Goal: Information Seeking & Learning: Learn about a topic

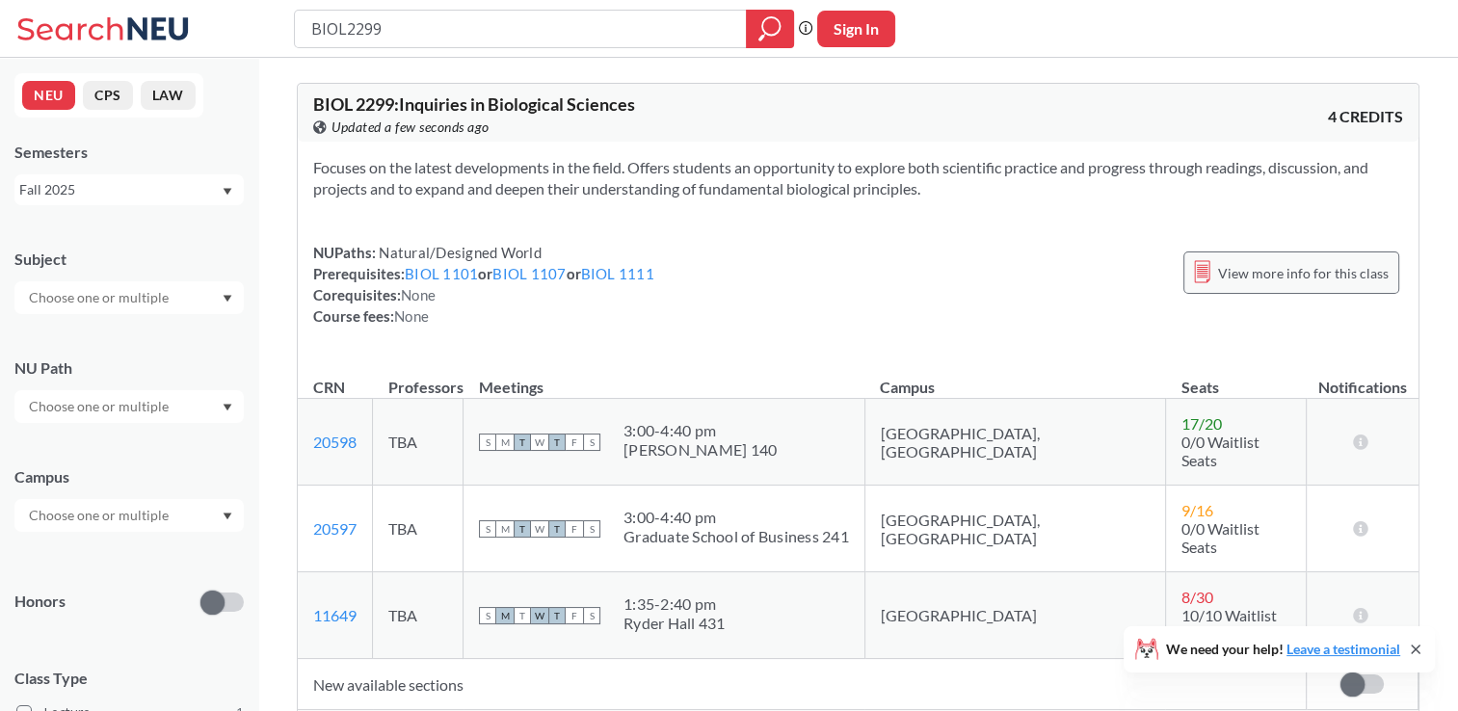
drag, startPoint x: 1464, startPoint y: 129, endPoint x: 1258, endPoint y: 280, distance: 255.8
drag, startPoint x: 1258, startPoint y: 280, endPoint x: 663, endPoint y: 281, distance: 594.6
drag, startPoint x: 663, startPoint y: 281, endPoint x: 745, endPoint y: 223, distance: 100.8
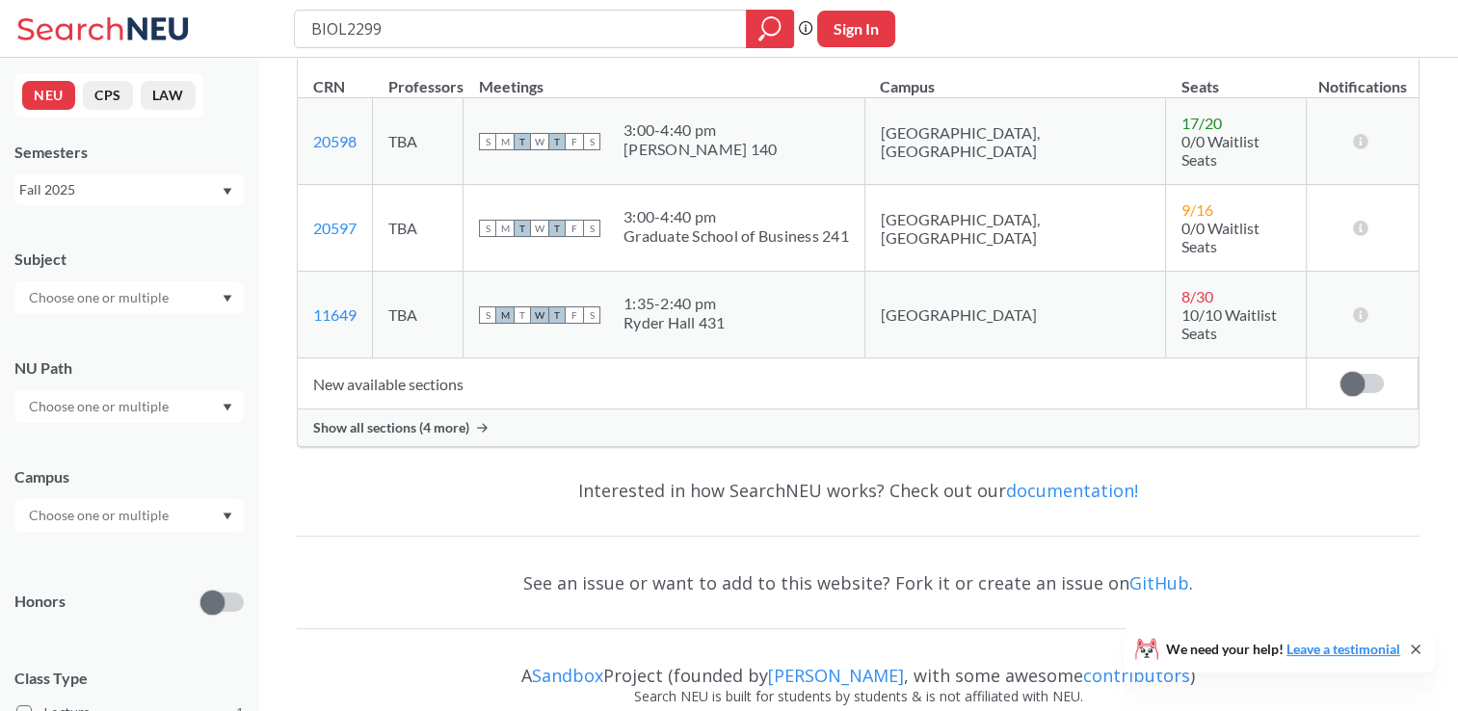
scroll to position [306, 0]
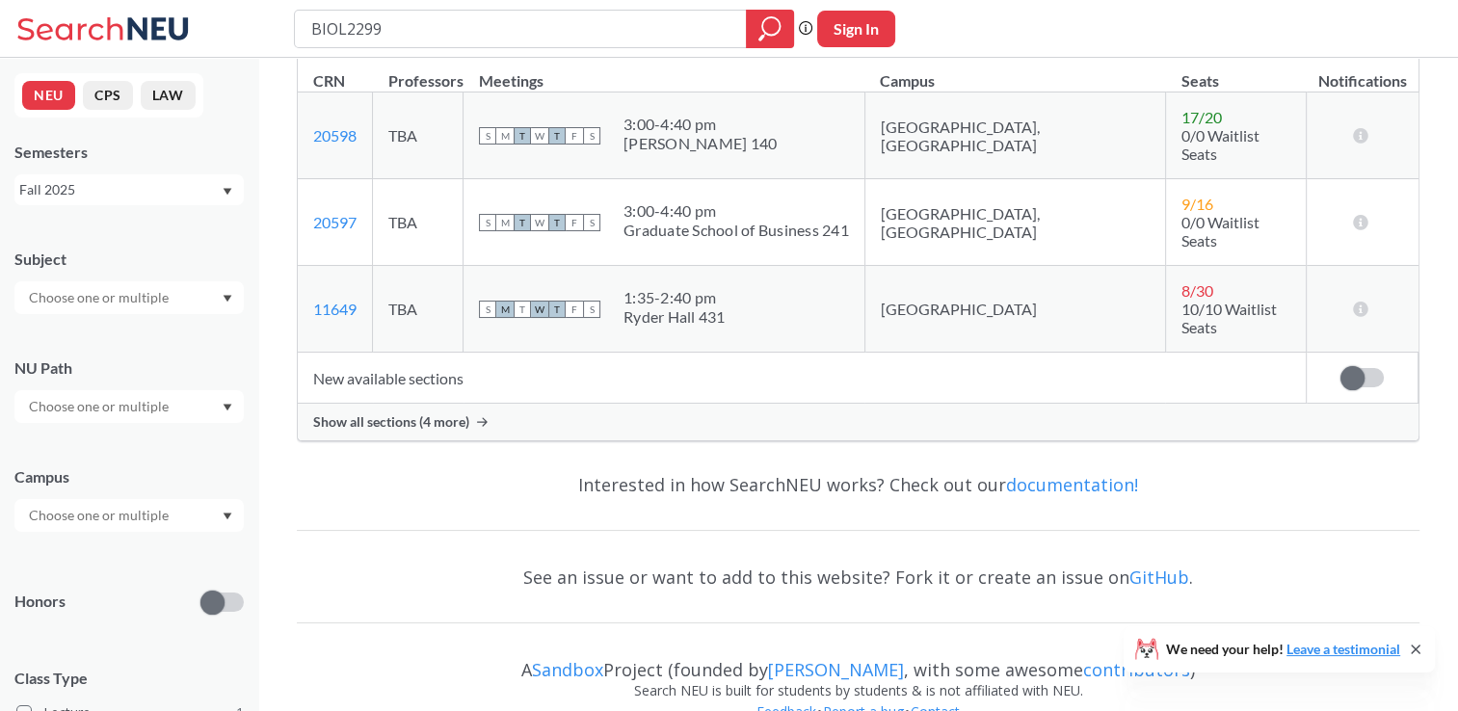
click at [481, 417] on icon at bounding box center [482, 422] width 11 height 10
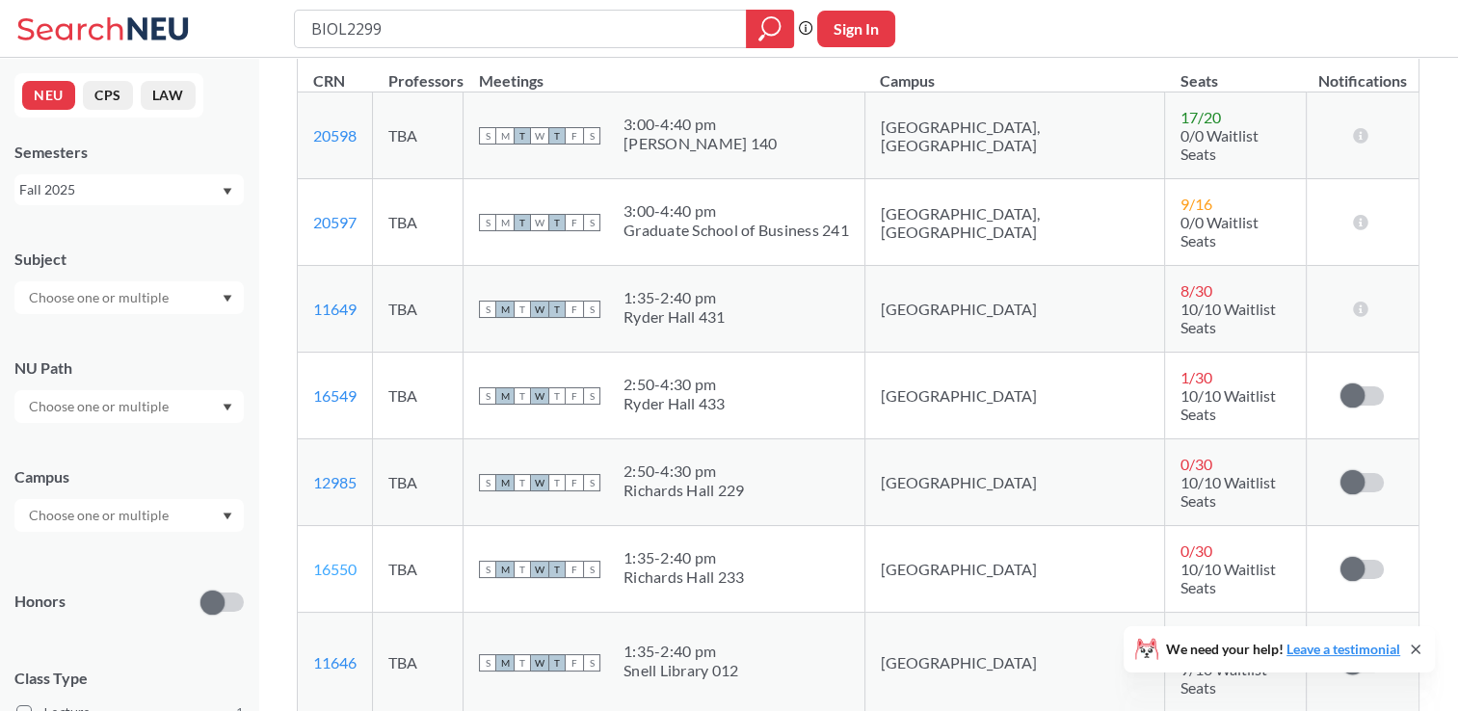
drag, startPoint x: 481, startPoint y: 380, endPoint x: 345, endPoint y: 499, distance: 181.0
click at [345, 560] on link "16550" at bounding box center [334, 569] width 43 height 18
click at [731, 568] on div "Richards Hall 233" at bounding box center [684, 577] width 120 height 19
click at [1181, 560] on span "10/10 Waitlist Seats" at bounding box center [1228, 578] width 95 height 37
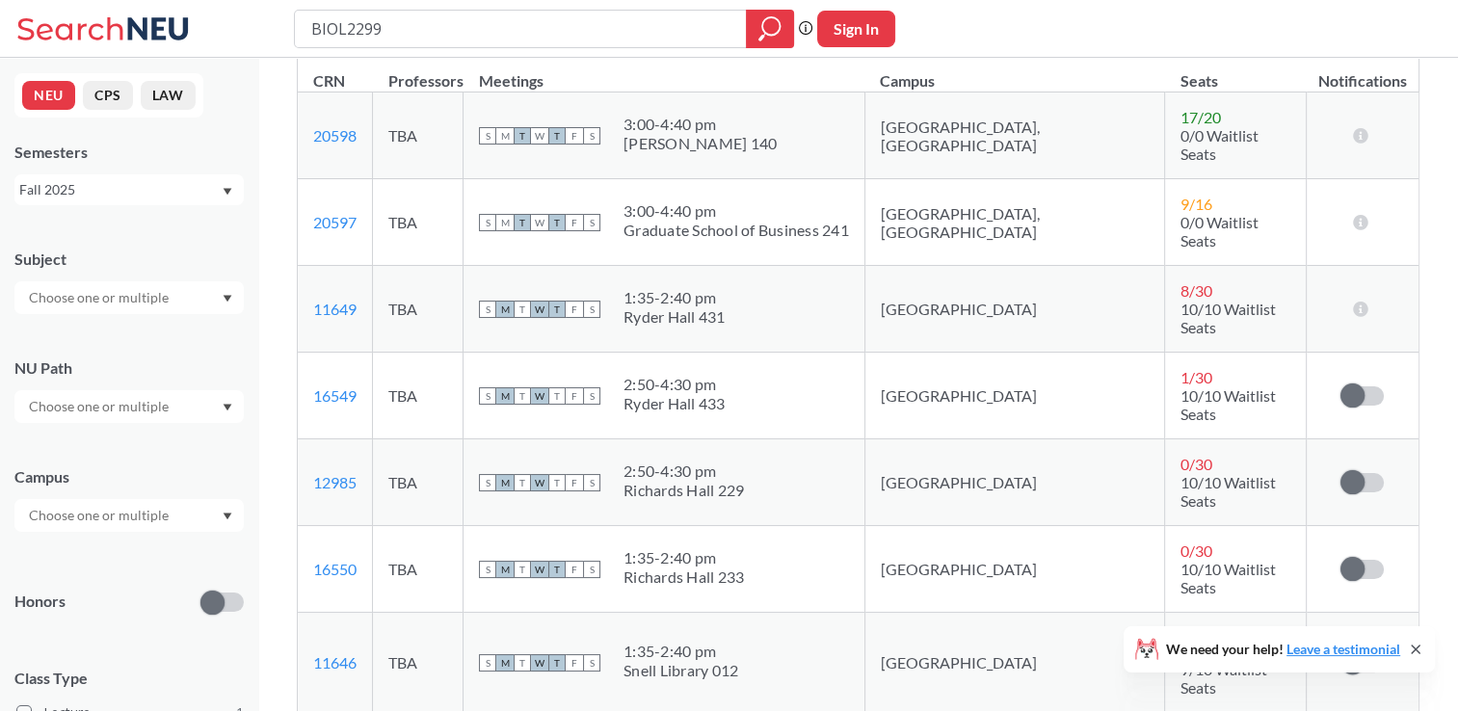
click at [1205, 613] on td "-5 / 30 Negative seat counts are displayed when academic advisors apply course …" at bounding box center [1235, 663] width 142 height 100
click at [1233, 613] on td "-5 / 30 Negative seat counts are displayed when academic advisors apply course …" at bounding box center [1235, 663] width 142 height 100
click at [1379, 560] on label at bounding box center [1362, 569] width 43 height 19
click at [1341, 560] on input "checkbox" at bounding box center [1341, 560] width 0 height 0
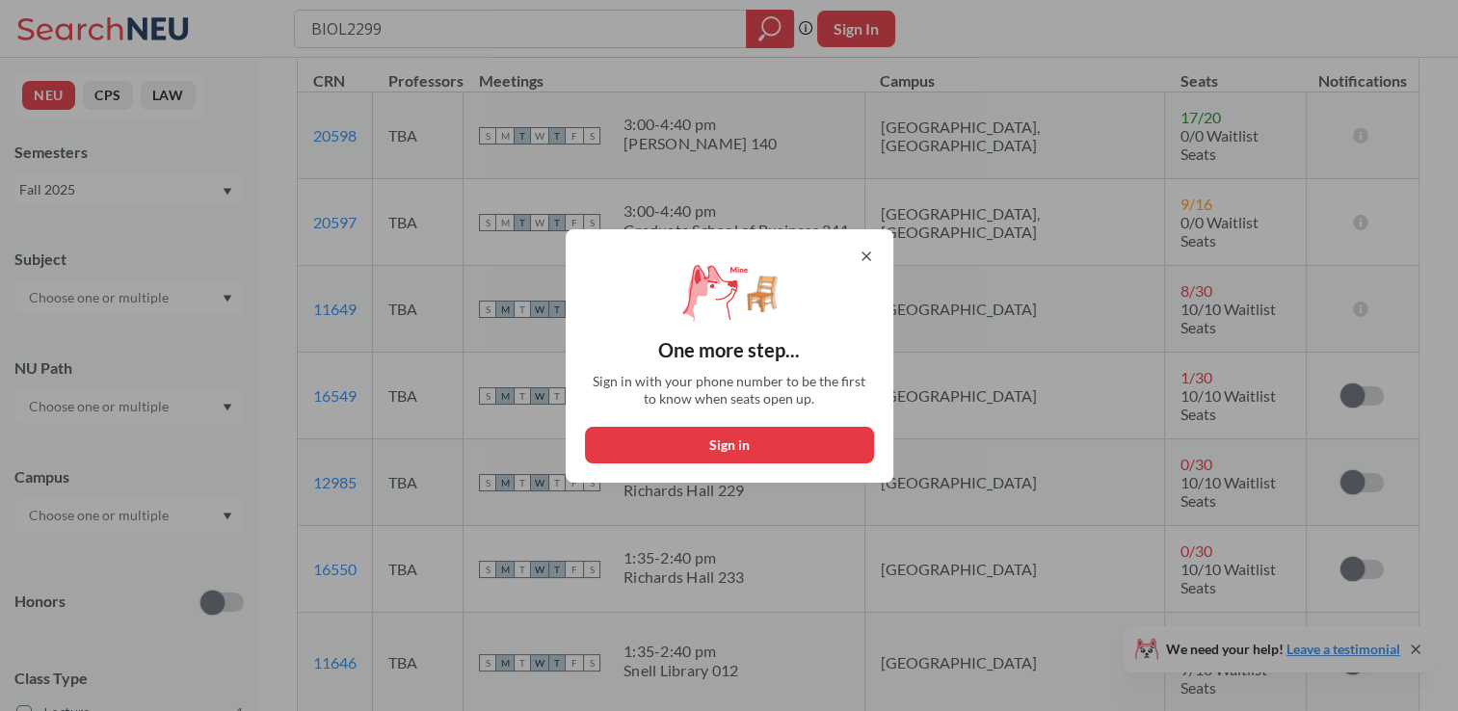
click at [874, 251] on icon at bounding box center [866, 256] width 15 height 15
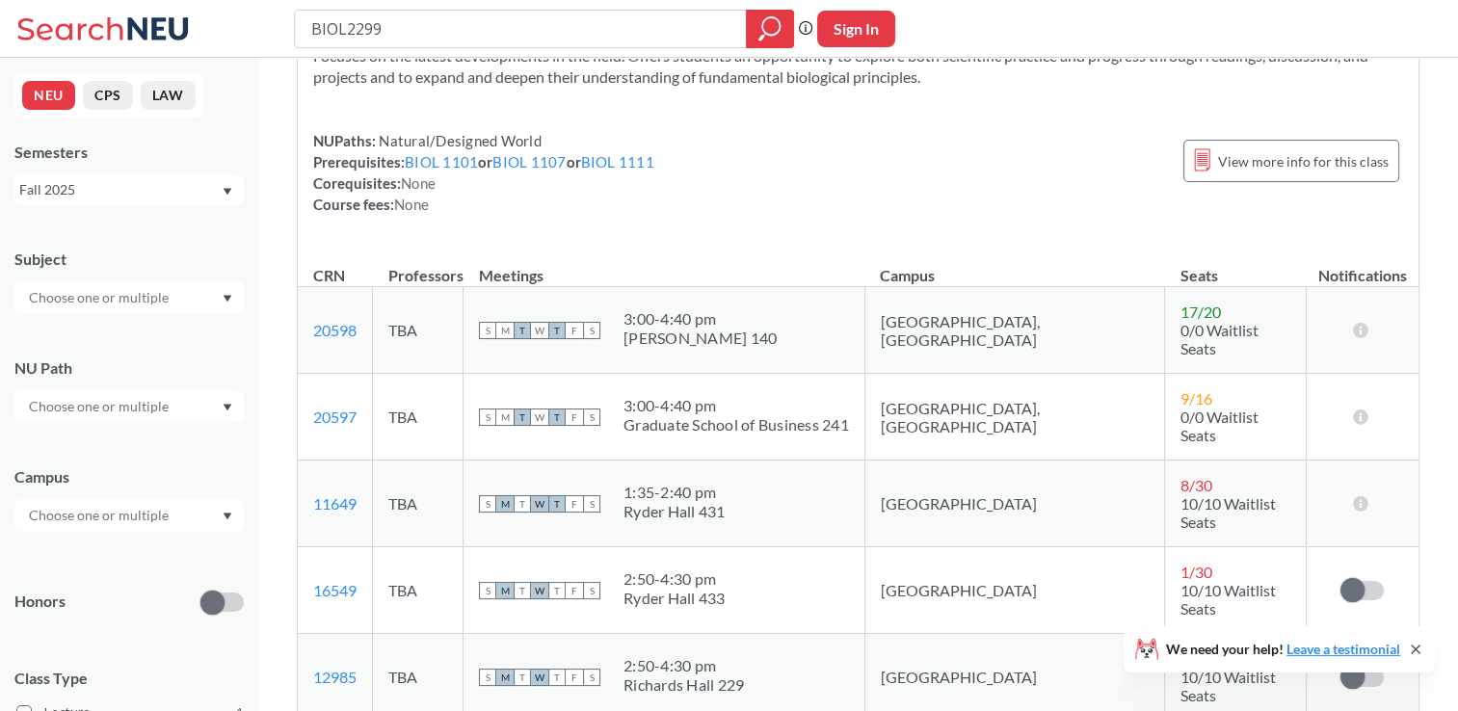
scroll to position [0, 0]
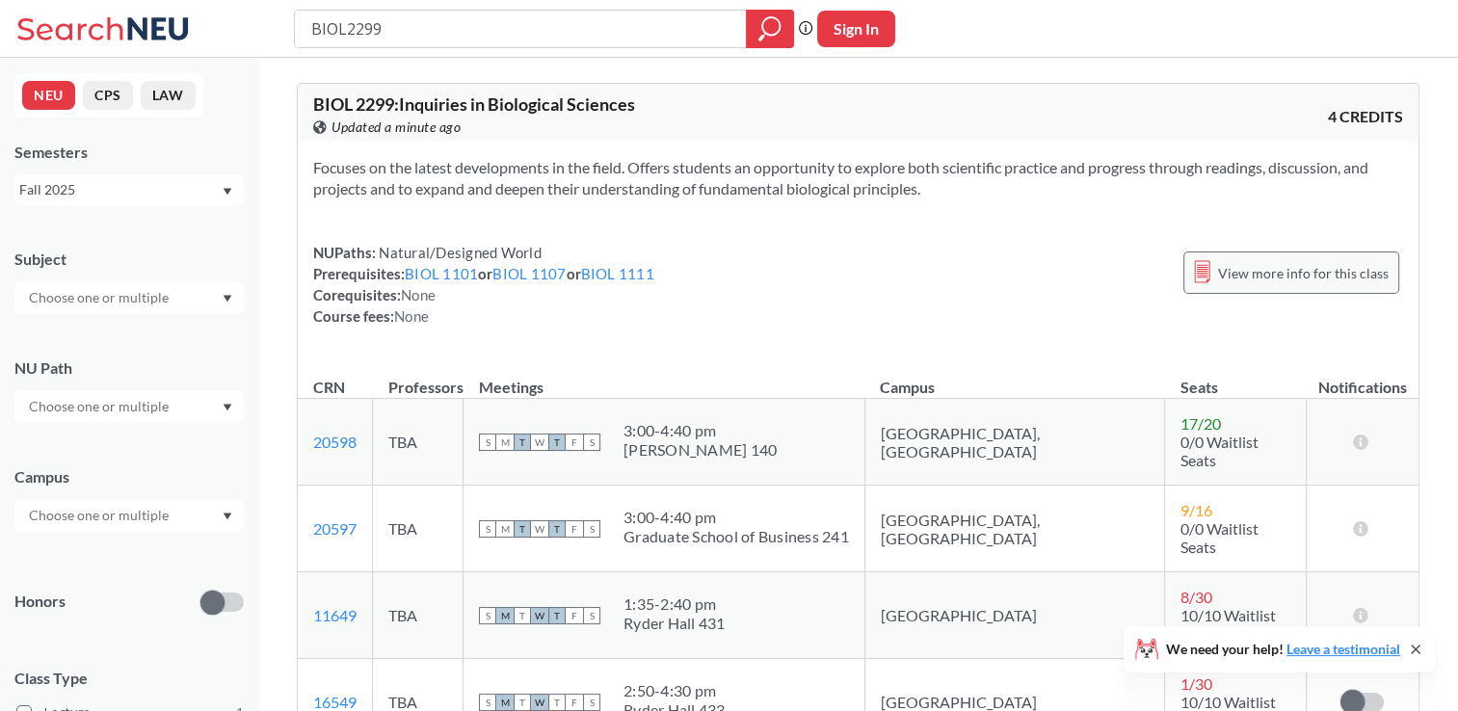
click at [1261, 278] on span "View more info for this class" at bounding box center [1303, 273] width 171 height 24
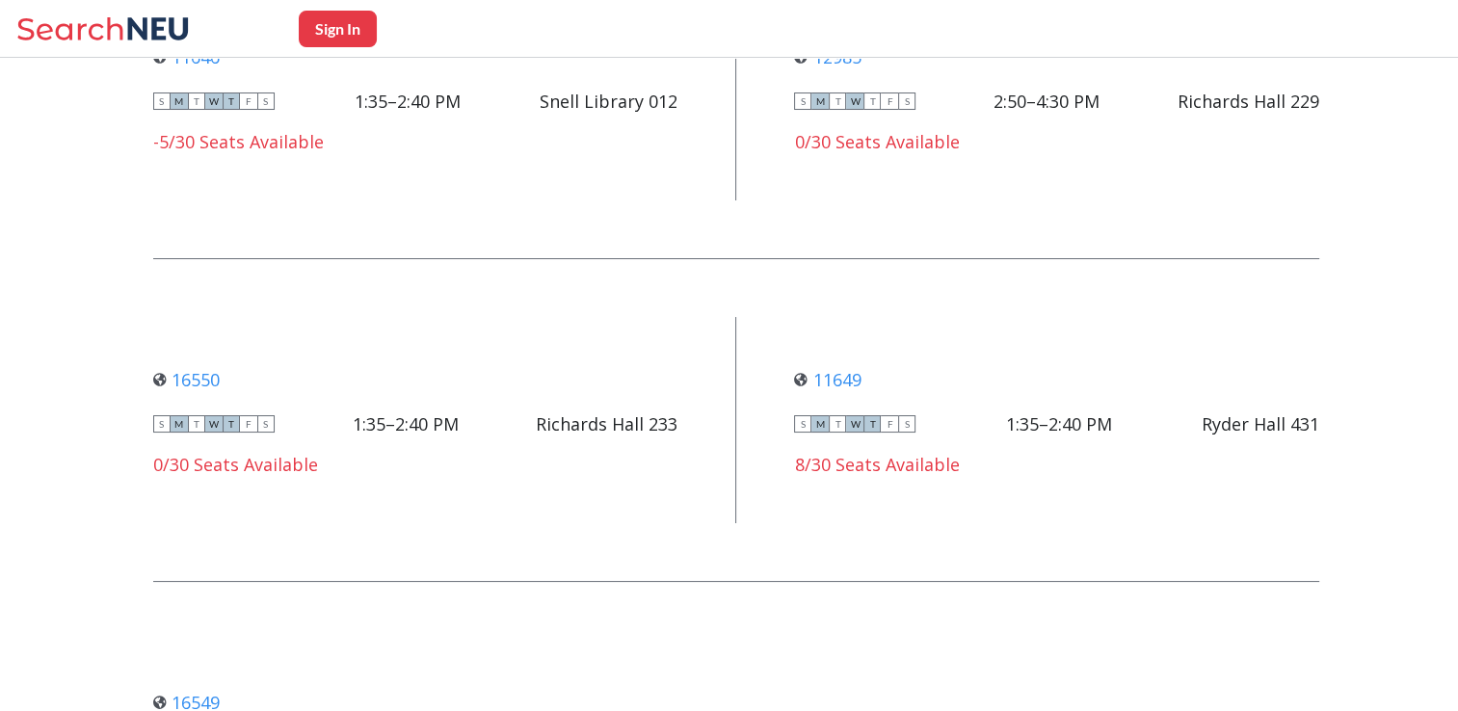
scroll to position [1707, 0]
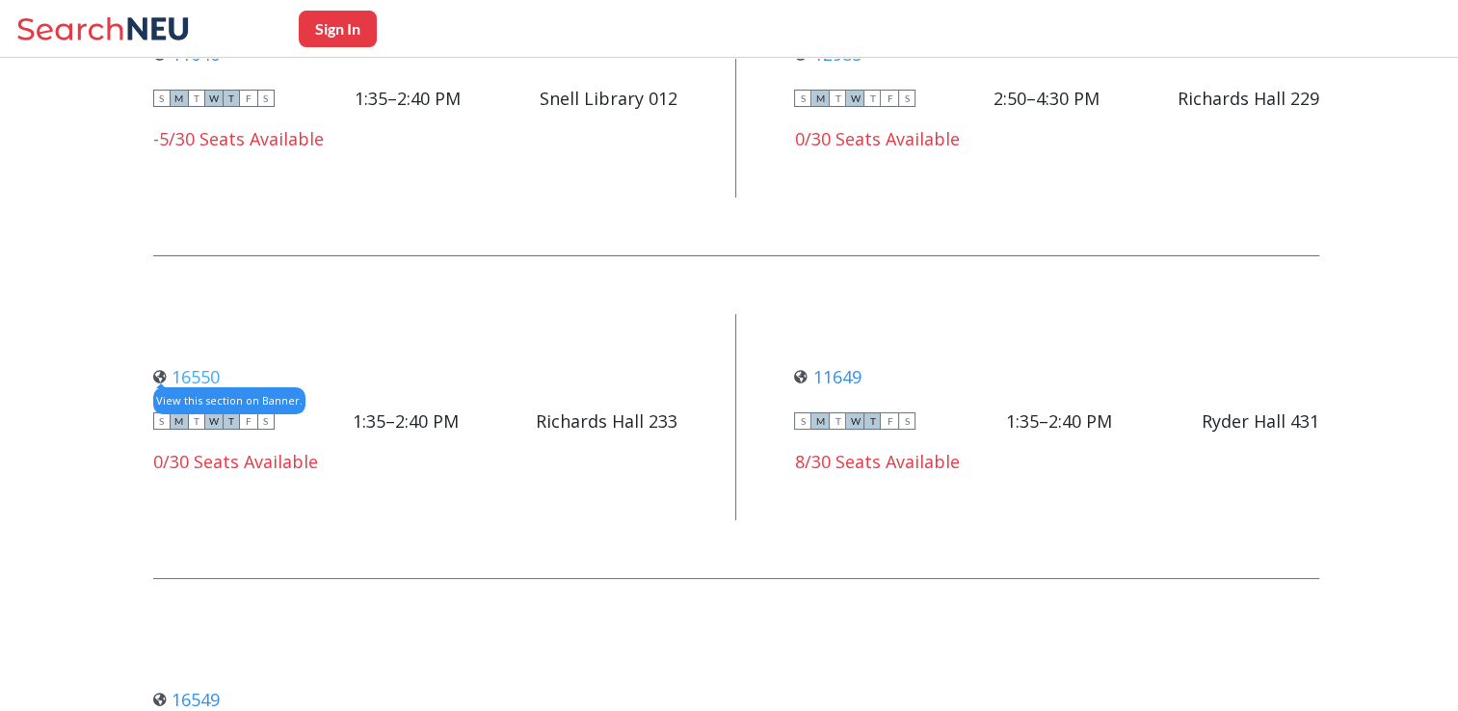
click at [209, 374] on link "16550" at bounding box center [186, 376] width 66 height 23
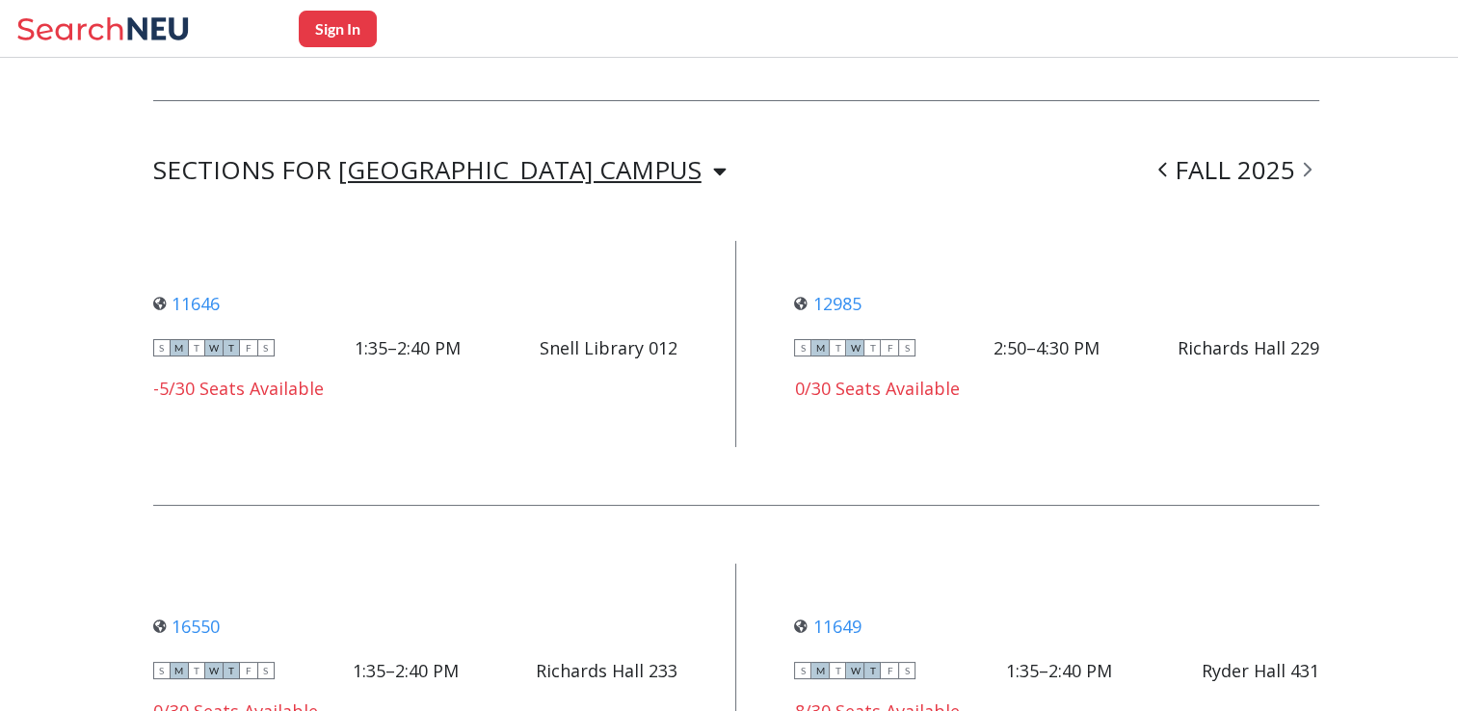
scroll to position [1230, 0]
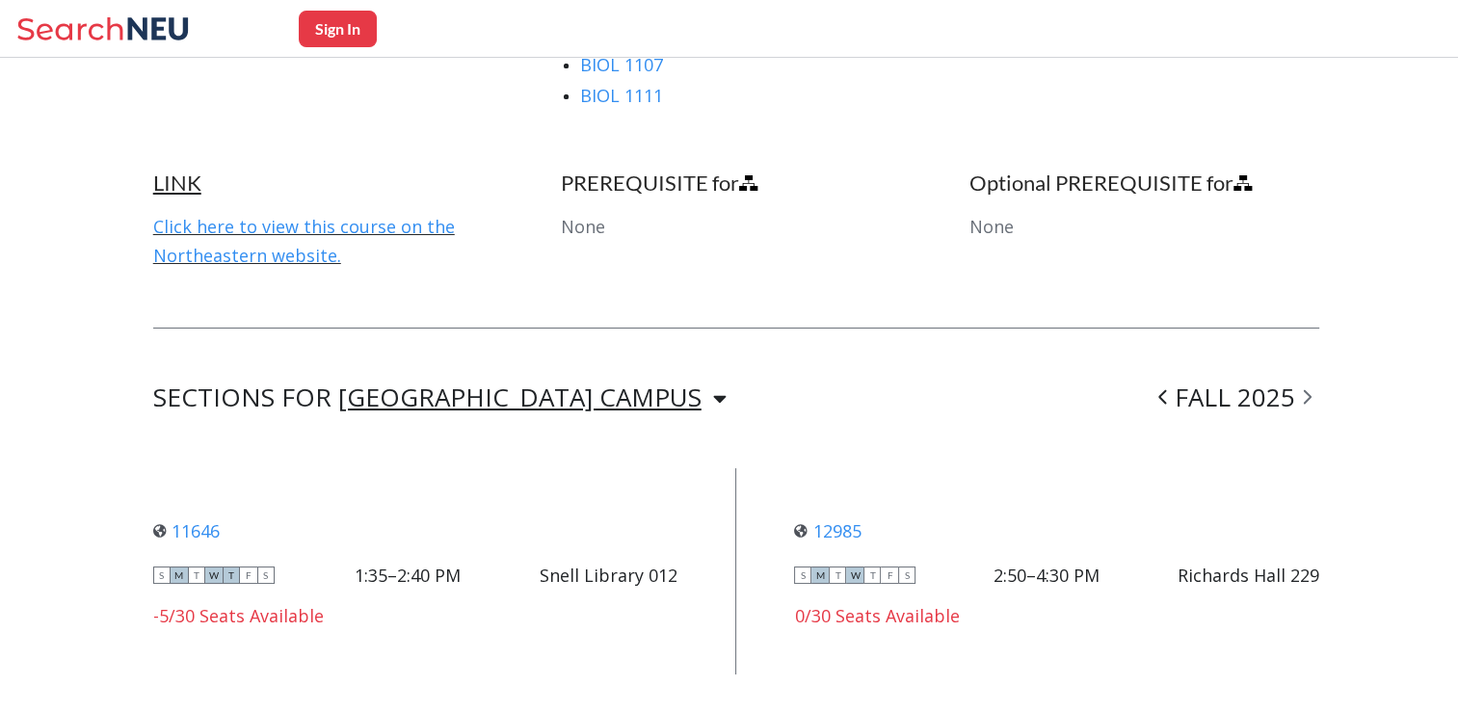
click at [713, 395] on icon at bounding box center [719, 398] width 13 height 21
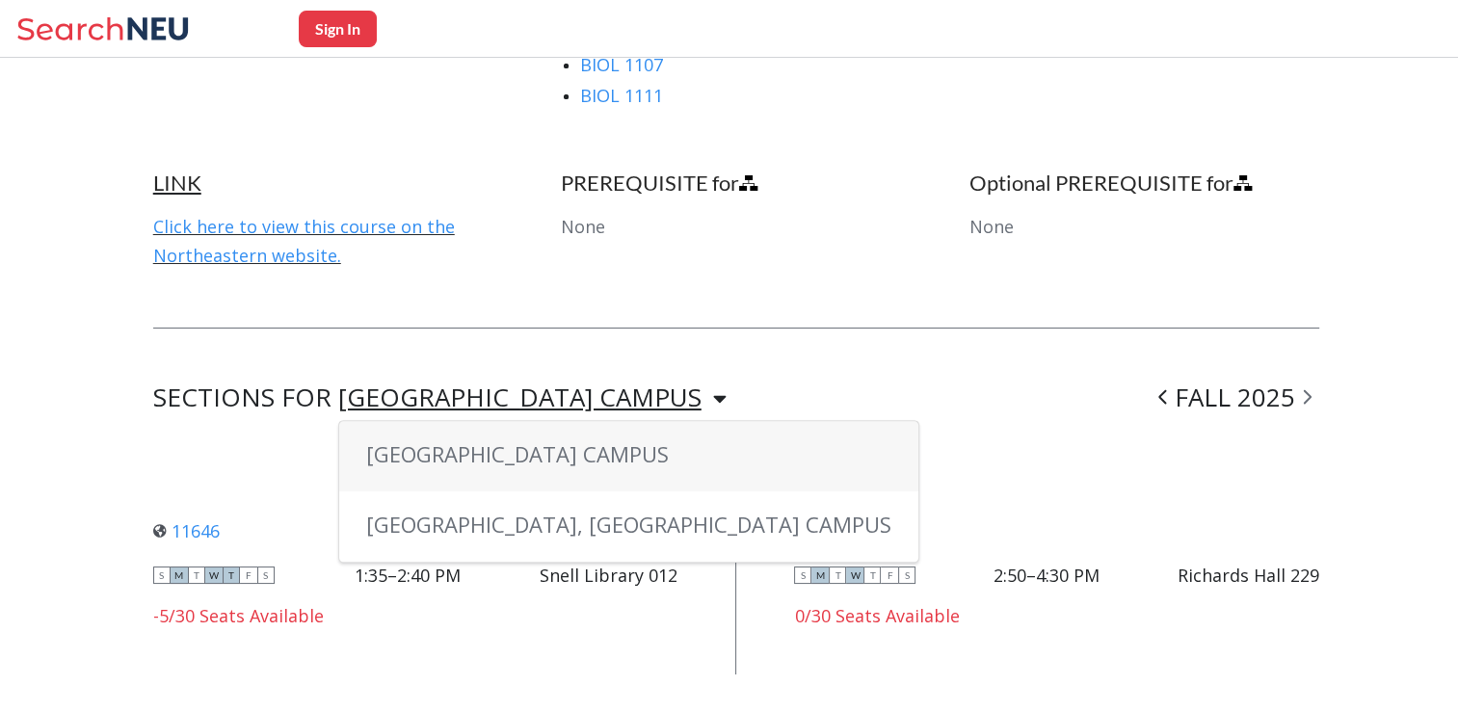
click at [510, 460] on span "BOSTON CAMPUS" at bounding box center [517, 453] width 303 height 29
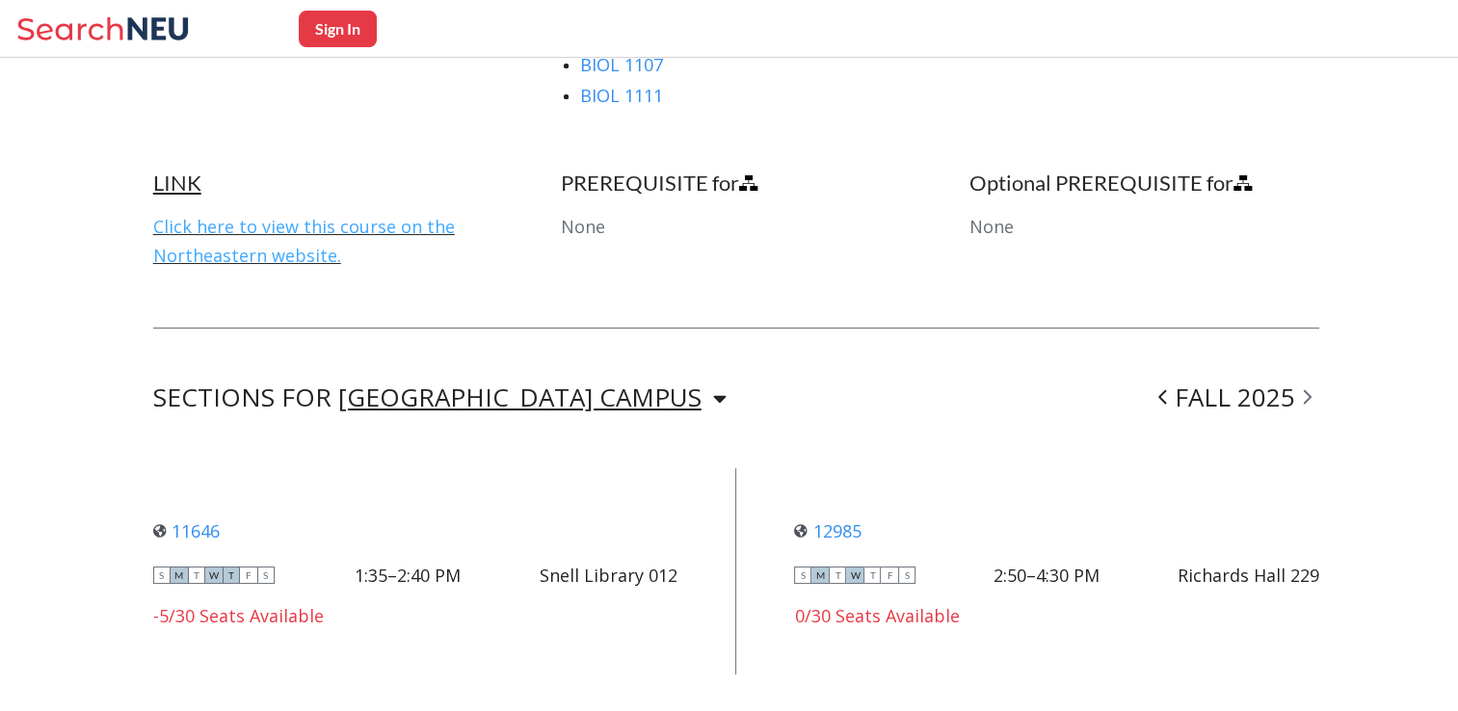
click at [294, 252] on link "Click here to view this course on the Northeastern website." at bounding box center [304, 241] width 302 height 52
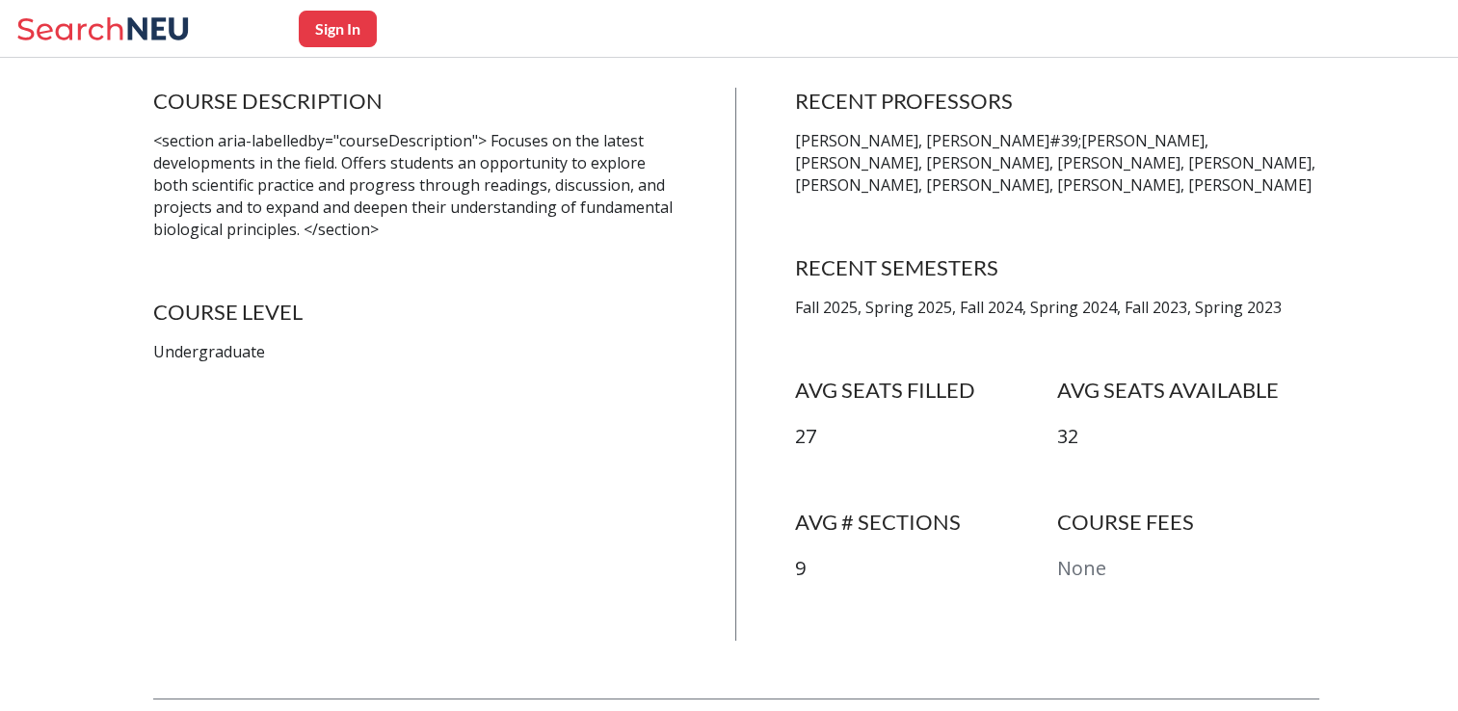
scroll to position [275, 0]
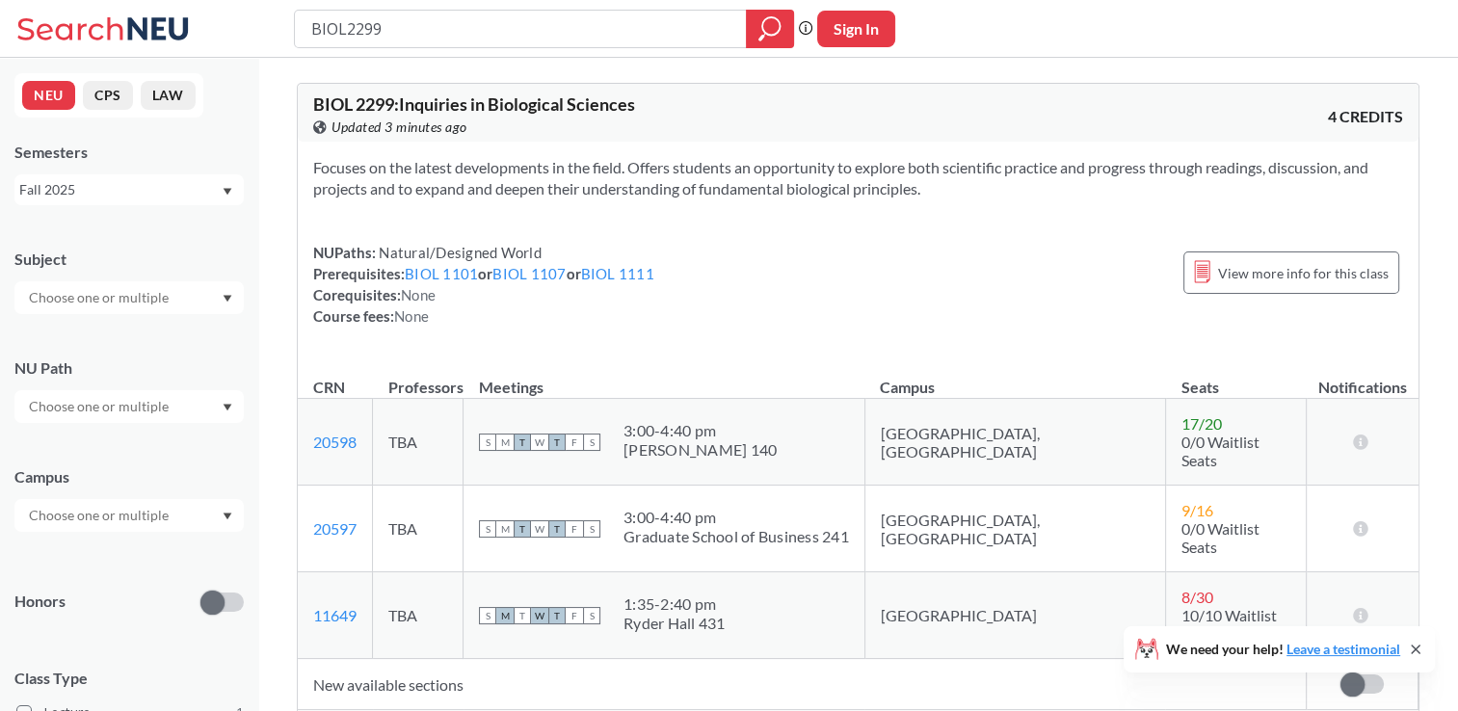
click at [436, 110] on span "BIOL 2299 : Inquiries in Biological Sciences" at bounding box center [474, 103] width 322 height 21
click at [448, 272] on link "BIOL 1101" at bounding box center [441, 273] width 73 height 17
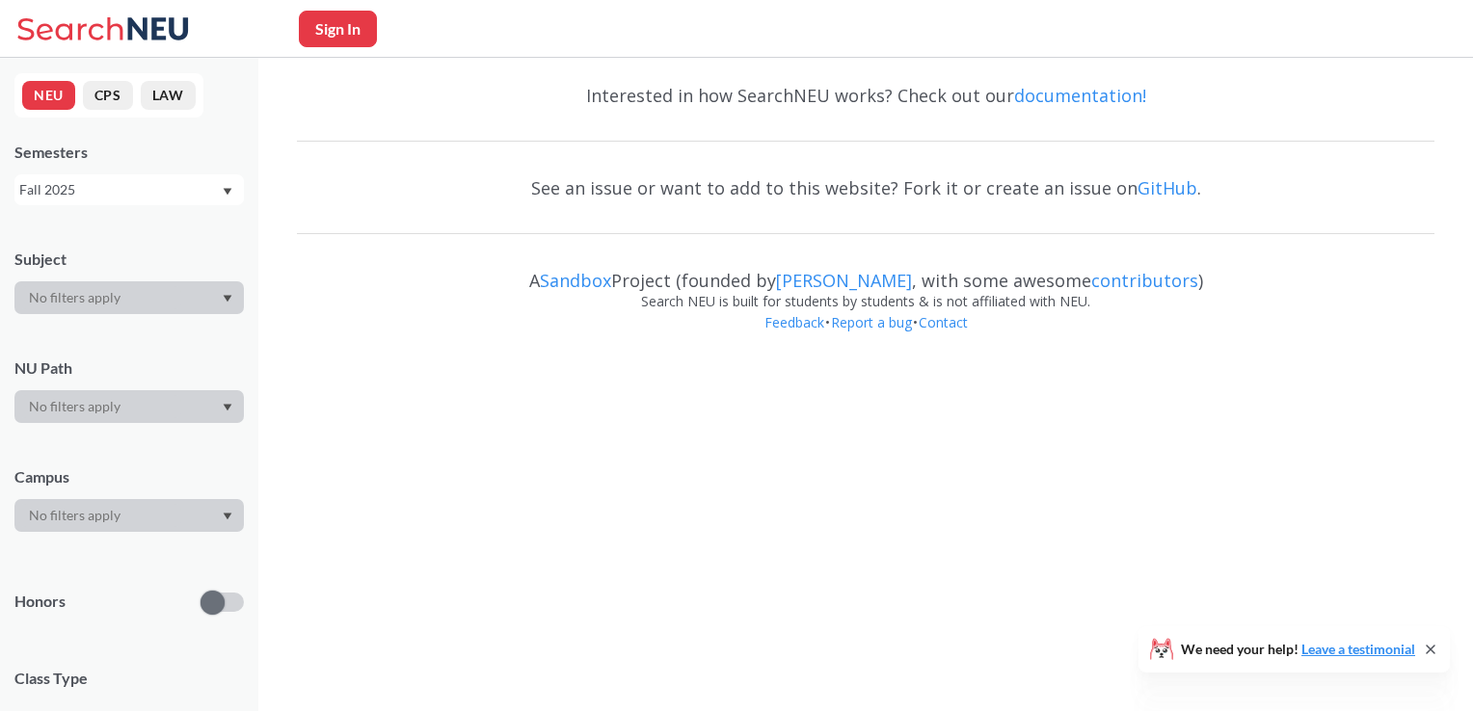
click at [448, 272] on div "A Sandbox Project (founded by Ryan Hughes , with some awesome contributors )" at bounding box center [865, 271] width 1137 height 39
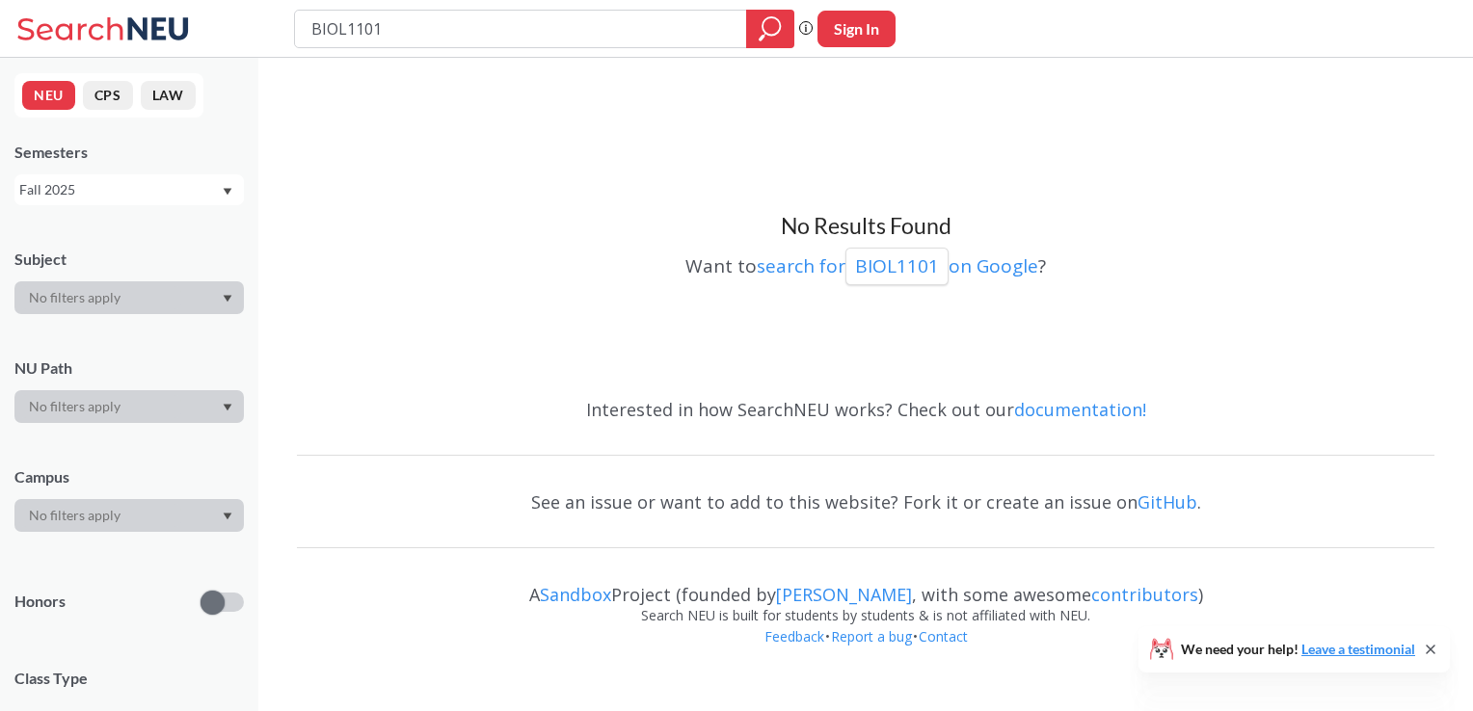
drag, startPoint x: 448, startPoint y: 272, endPoint x: 476, endPoint y: 334, distance: 68.6
click at [448, 272] on div "Want to search for BIOL1101 on Google ?" at bounding box center [865, 263] width 1137 height 44
click at [875, 266] on p "BIOL1101" at bounding box center [897, 266] width 84 height 26
type input "BIOL2299"
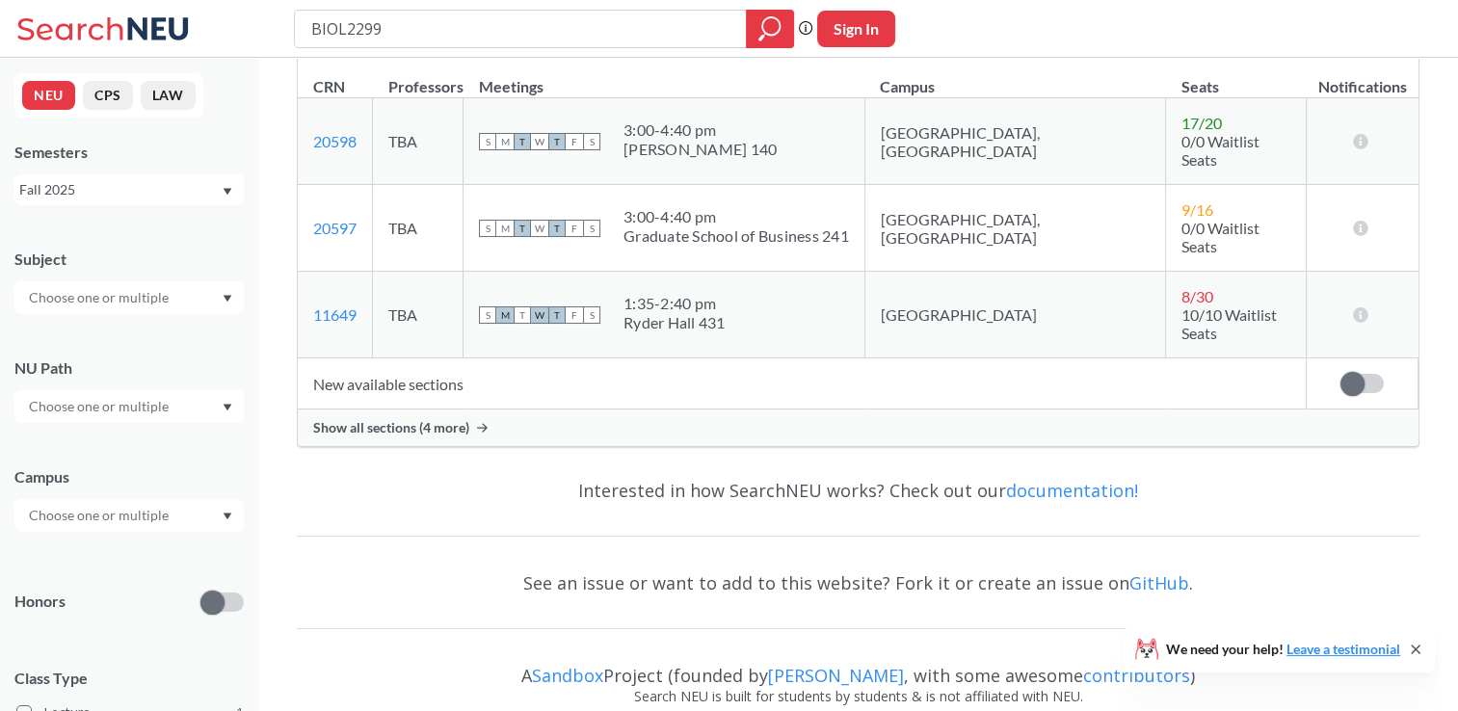
scroll to position [306, 0]
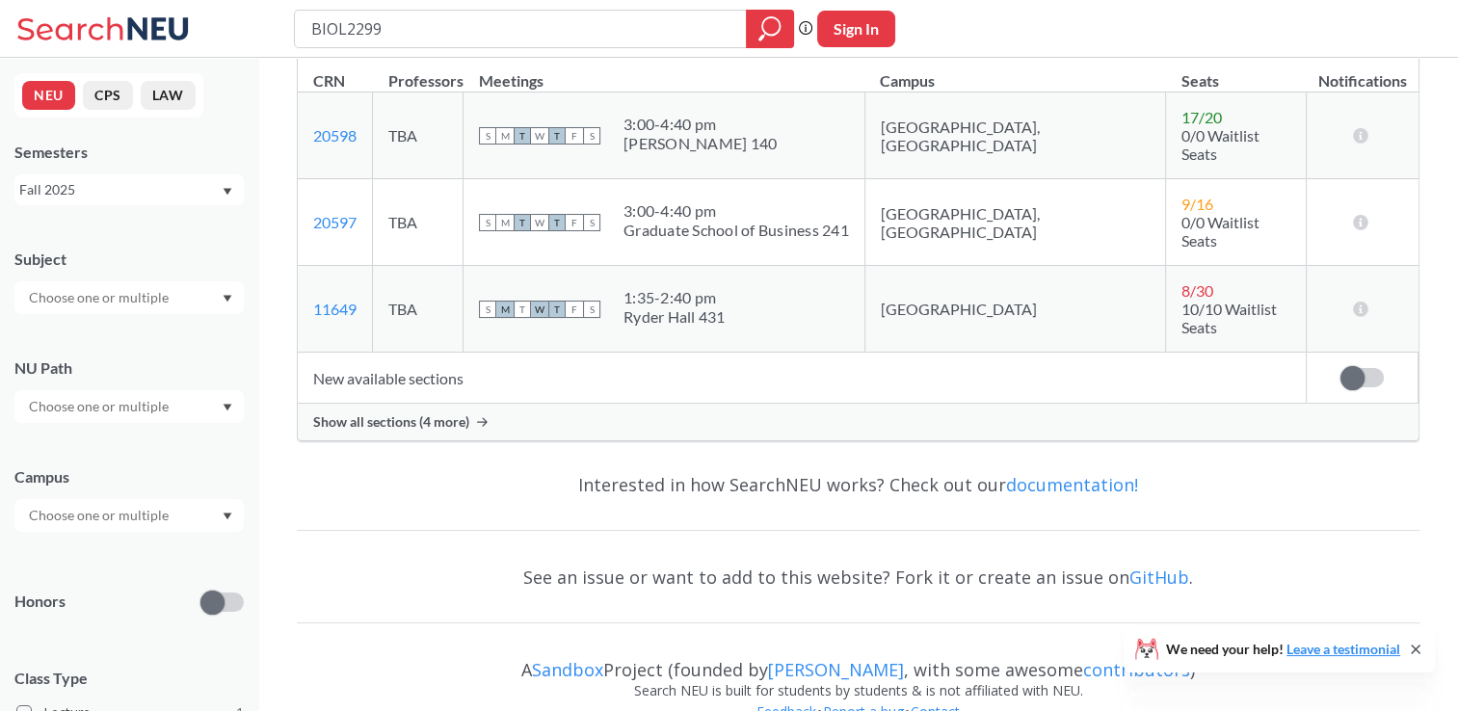
click at [465, 413] on span "Show all sections (4 more)" at bounding box center [391, 421] width 156 height 17
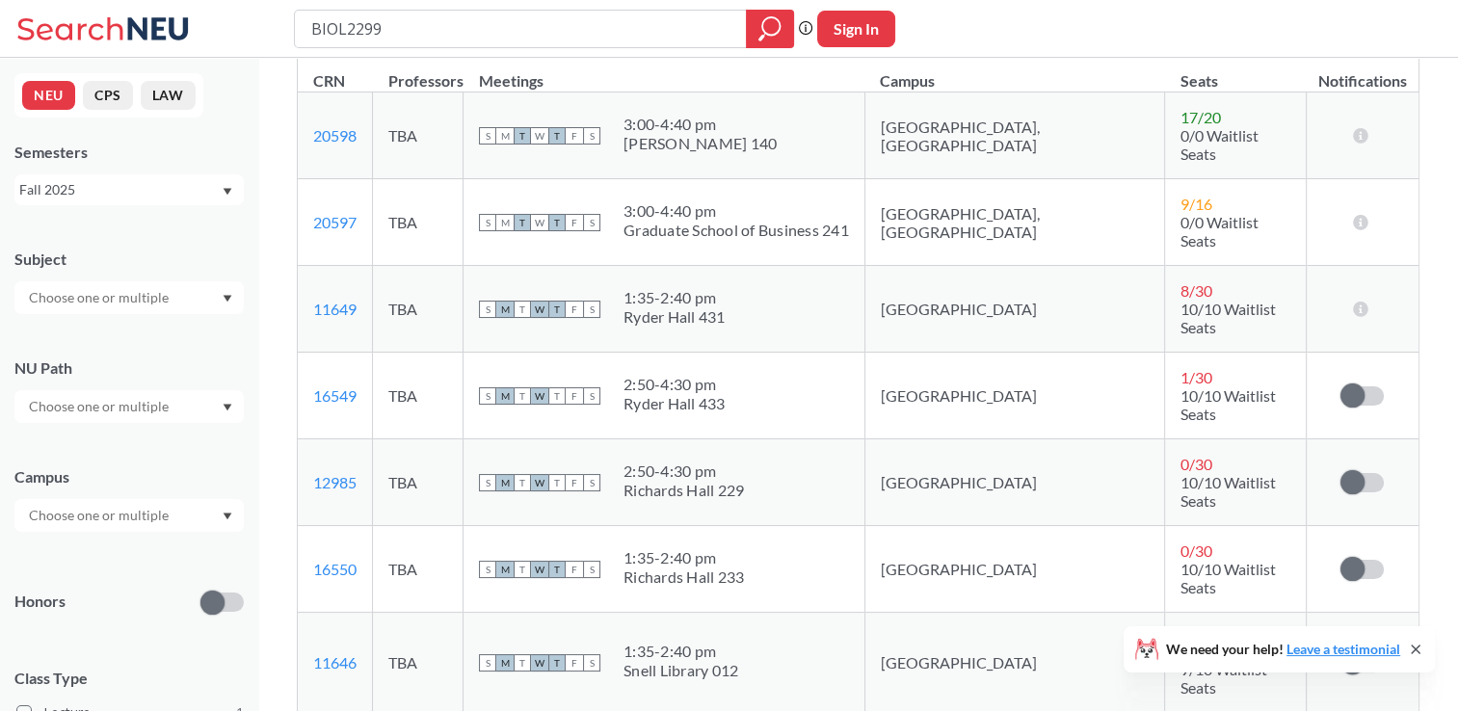
click at [227, 515] on icon "Dropdown arrow" at bounding box center [228, 516] width 9 height 7
click at [93, 555] on div "Boston ( 1 )" at bounding box center [134, 558] width 218 height 21
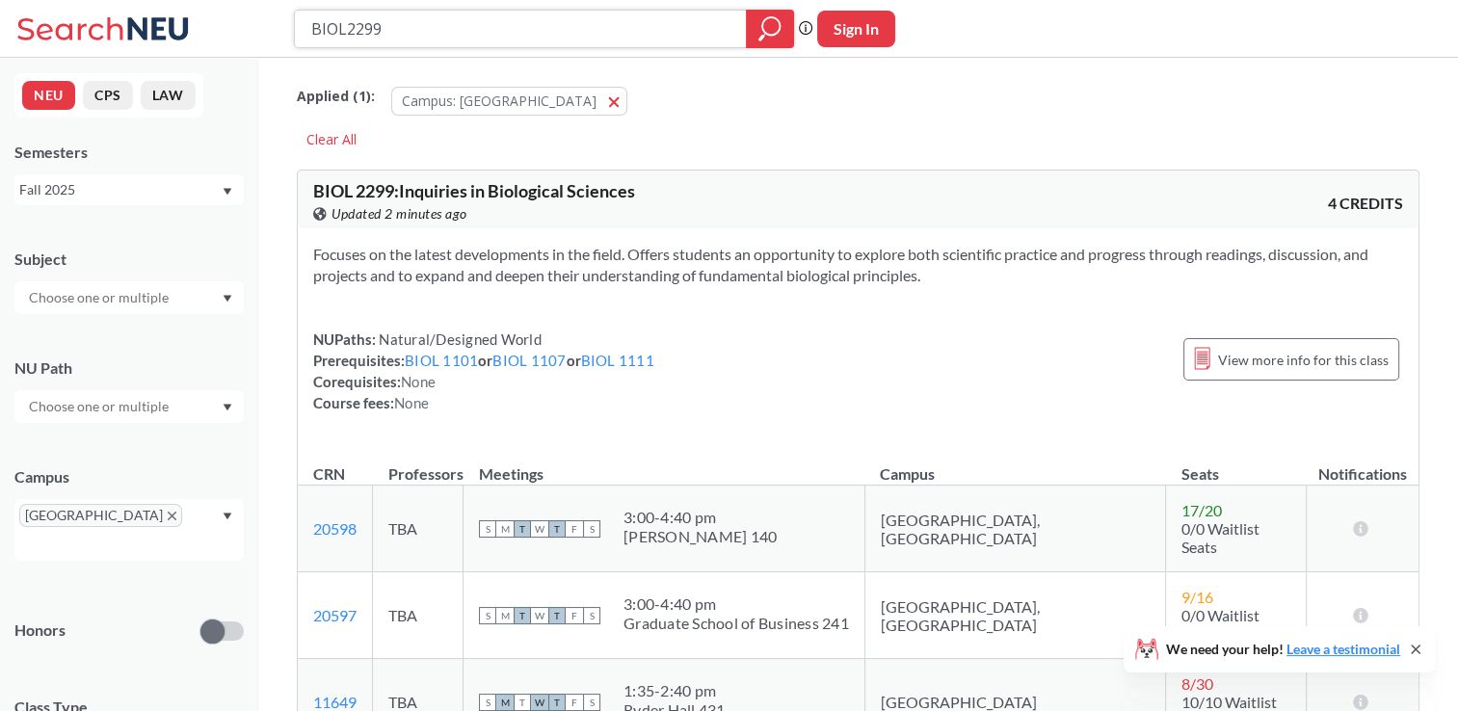
click at [774, 29] on icon "magnifying glass" at bounding box center [769, 28] width 23 height 27
click at [858, 33] on button "Sign In" at bounding box center [856, 29] width 78 height 37
select select "US"
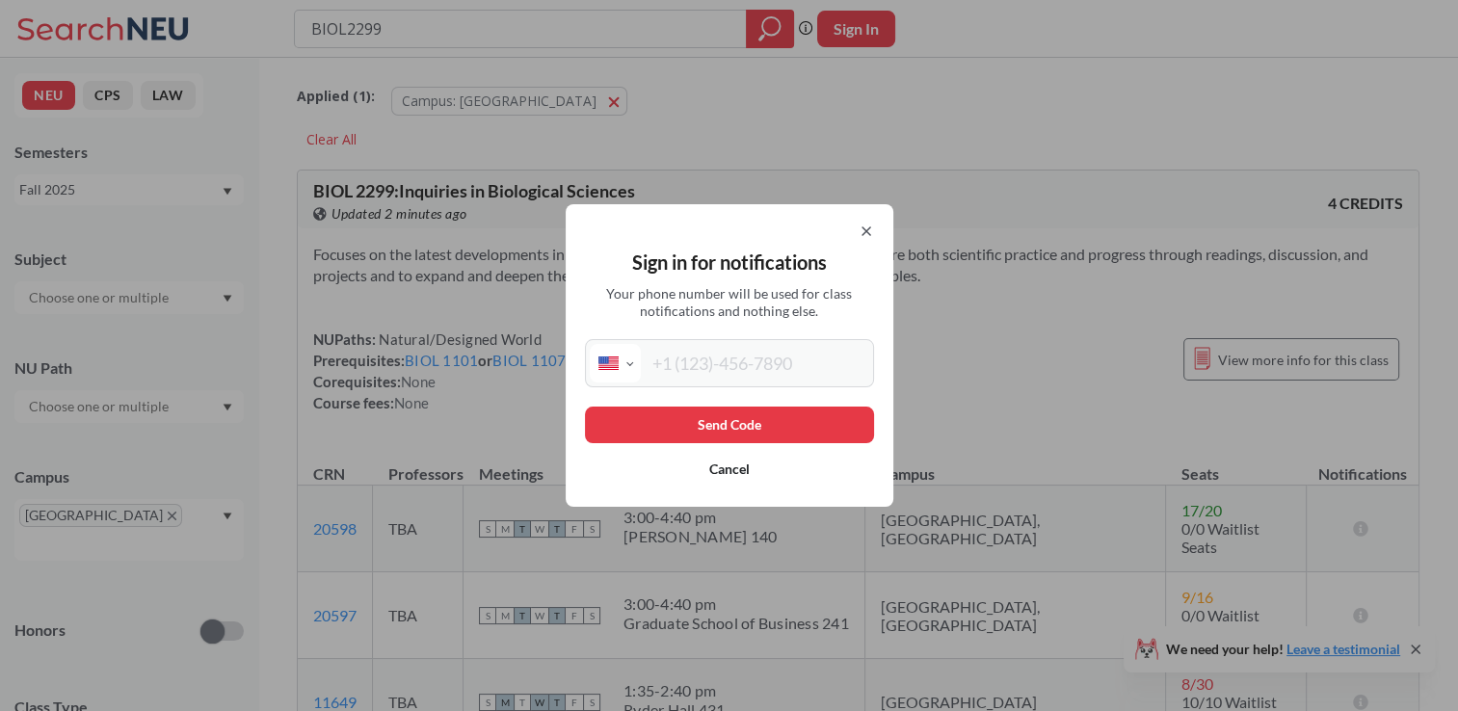
click at [881, 233] on div "Sign in for notifications Your phone number will be used for class notification…" at bounding box center [730, 355] width 328 height 303
click at [870, 229] on icon at bounding box center [867, 231] width 8 height 8
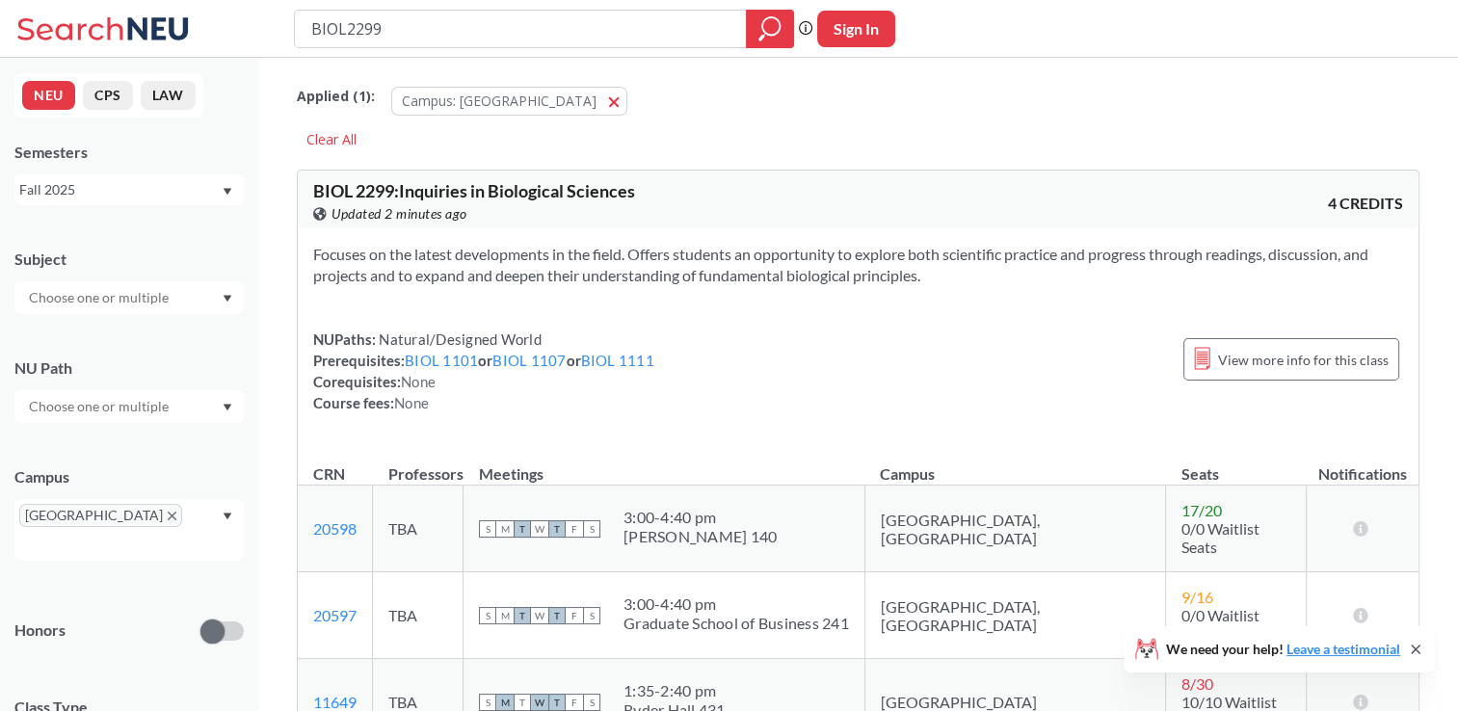
click at [100, 101] on button "CPS" at bounding box center [108, 95] width 50 height 29
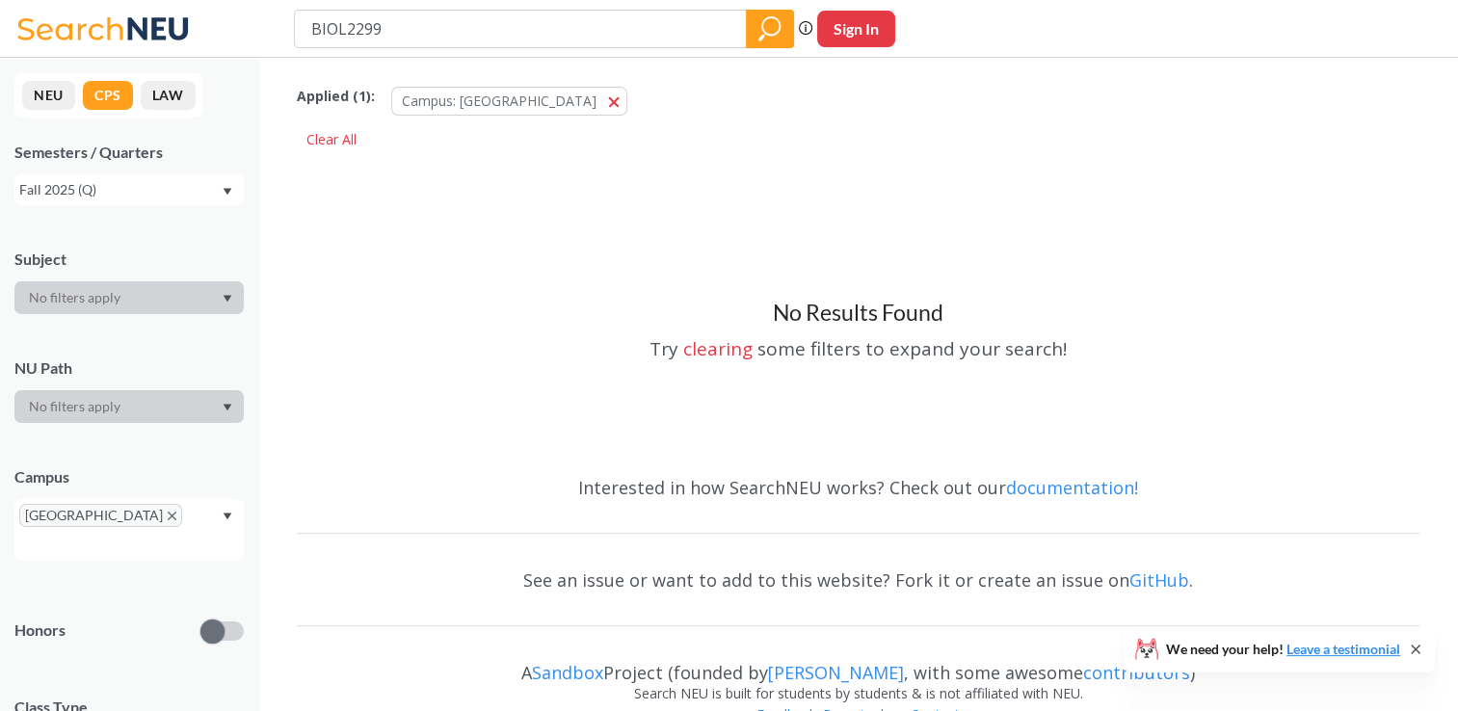
click at [45, 91] on button "NEU" at bounding box center [48, 95] width 53 height 29
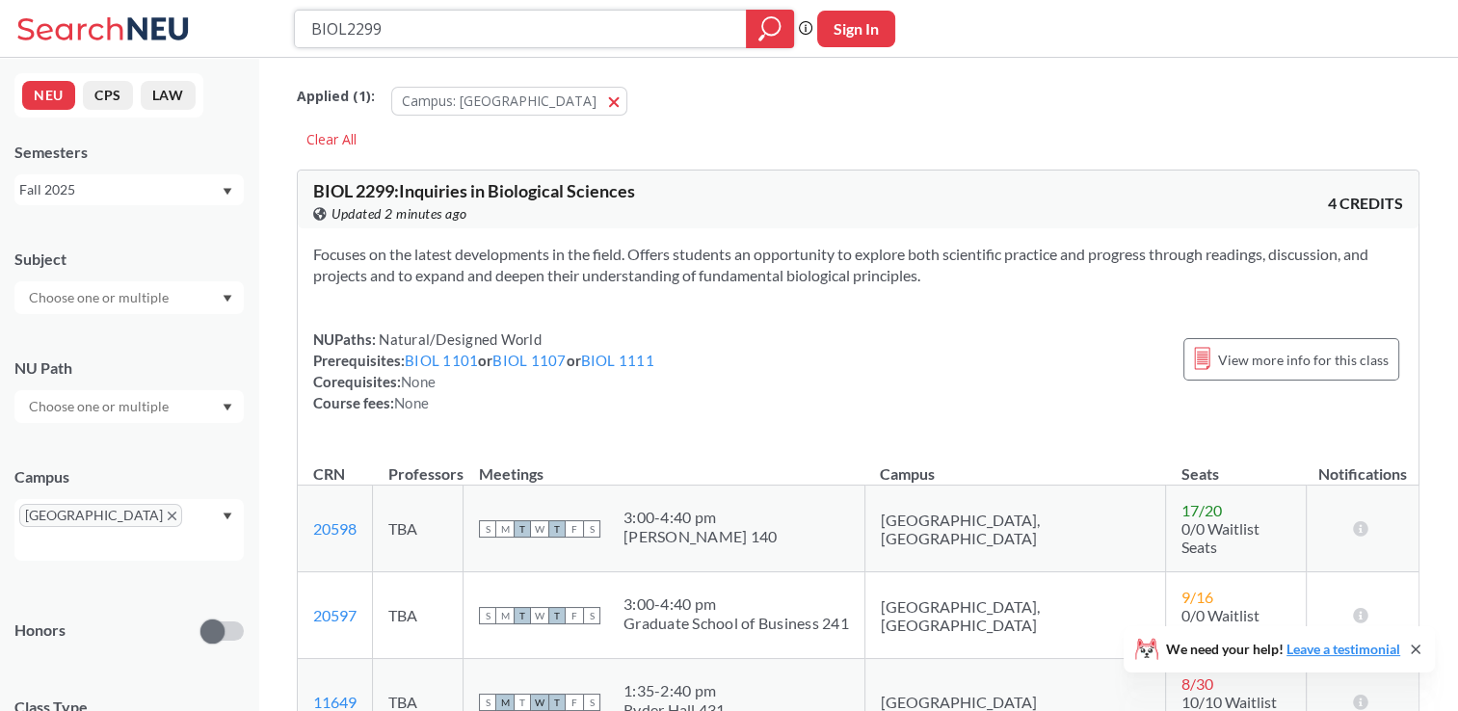
click at [409, 25] on input "BIOL2299" at bounding box center [520, 29] width 423 height 33
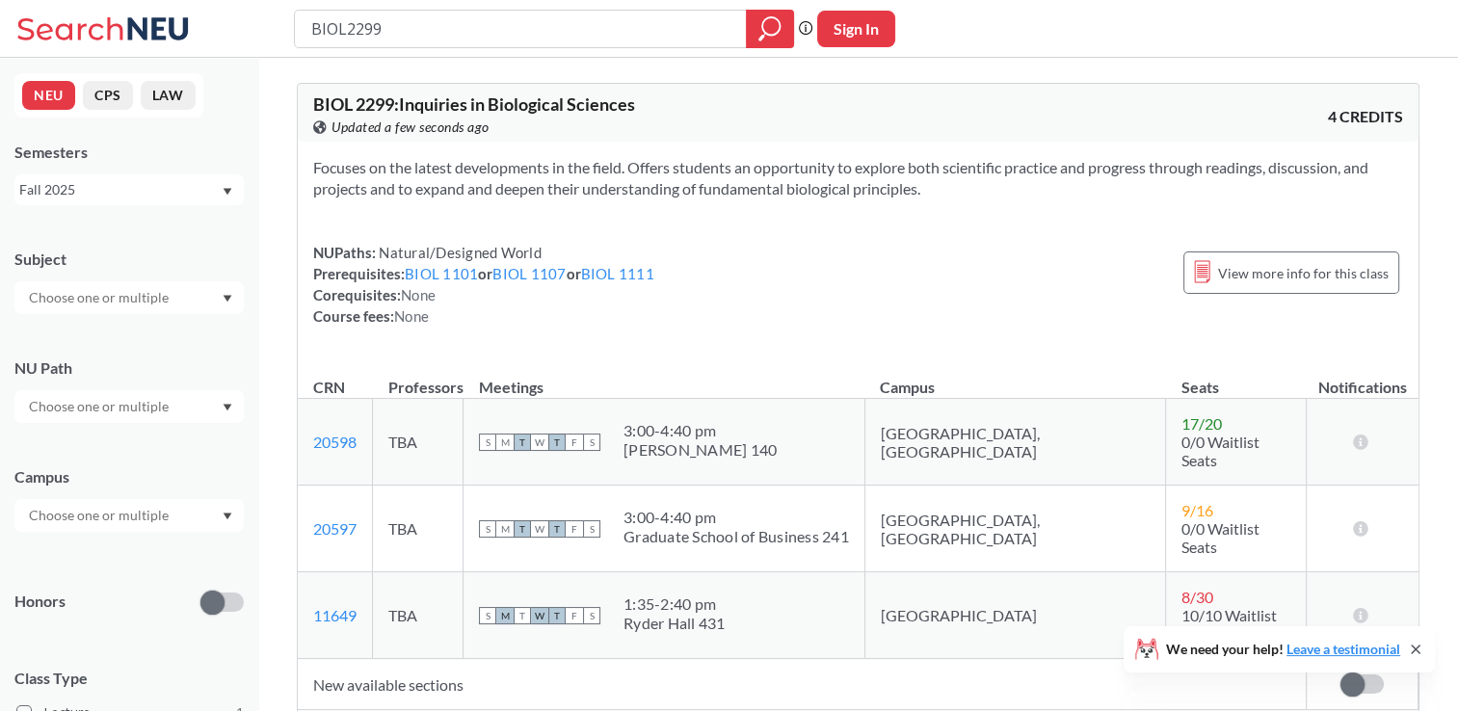
click at [590, 399] on td "S M T W T F S 3:00 - 4:40 pm [PERSON_NAME] 140" at bounding box center [665, 442] width 402 height 87
click at [695, 309] on div "NUPaths: Natural/Designed World Prerequisites: BIOL 1101 or BIOL 1107 or BIOL 1…" at bounding box center [858, 284] width 1090 height 85
click at [810, 339] on div "Focuses on the latest developments in the field. Offers students an opportunity…" at bounding box center [858, 250] width 1121 height 216
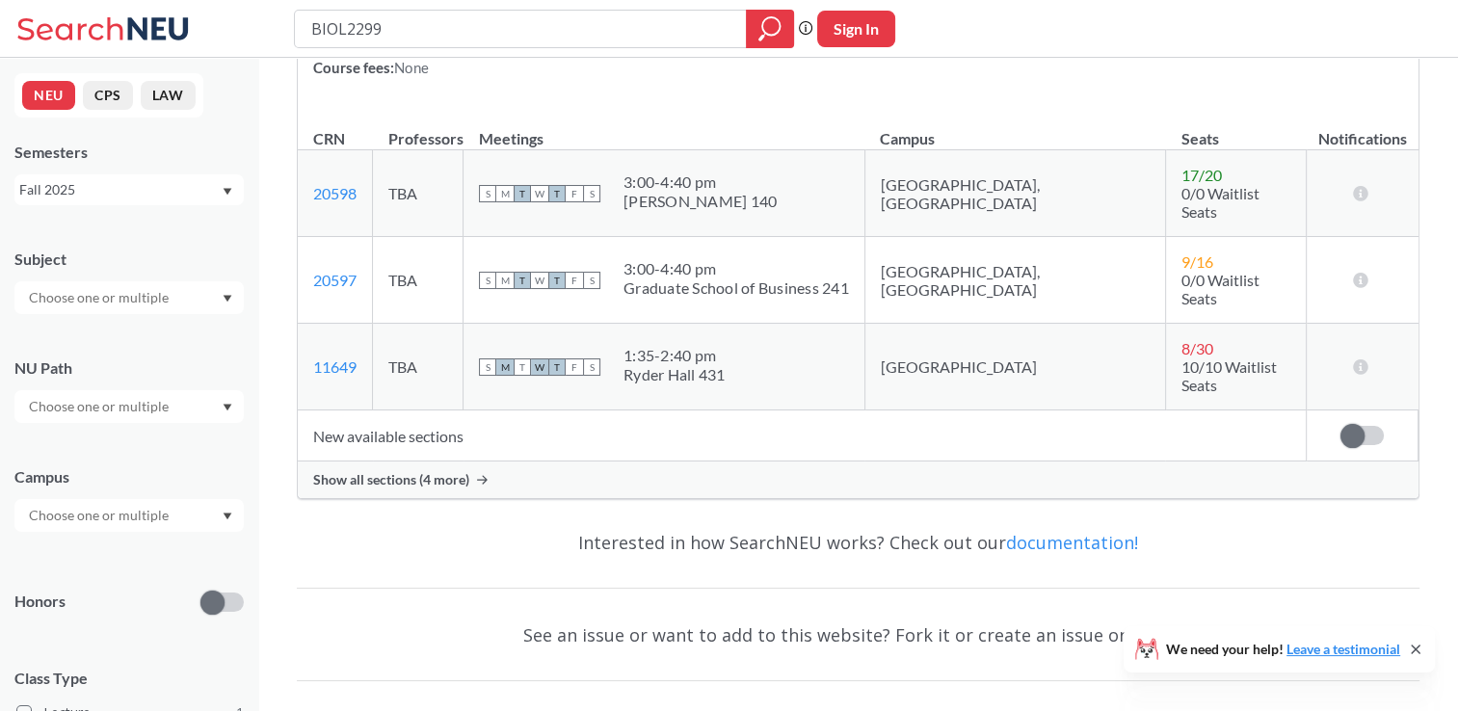
scroll to position [306, 0]
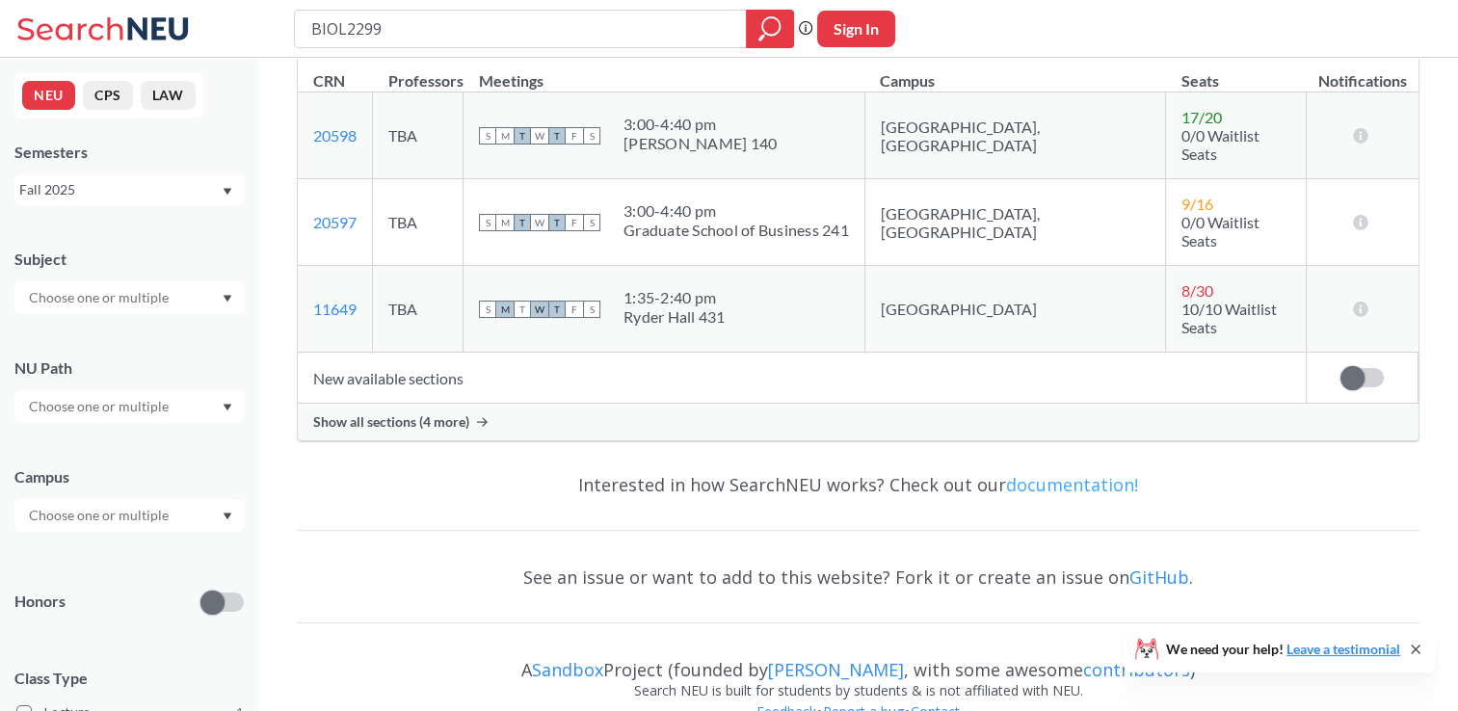
click at [1053, 473] on link "documentation!" at bounding box center [1072, 484] width 132 height 23
click at [480, 417] on icon at bounding box center [482, 421] width 11 height 9
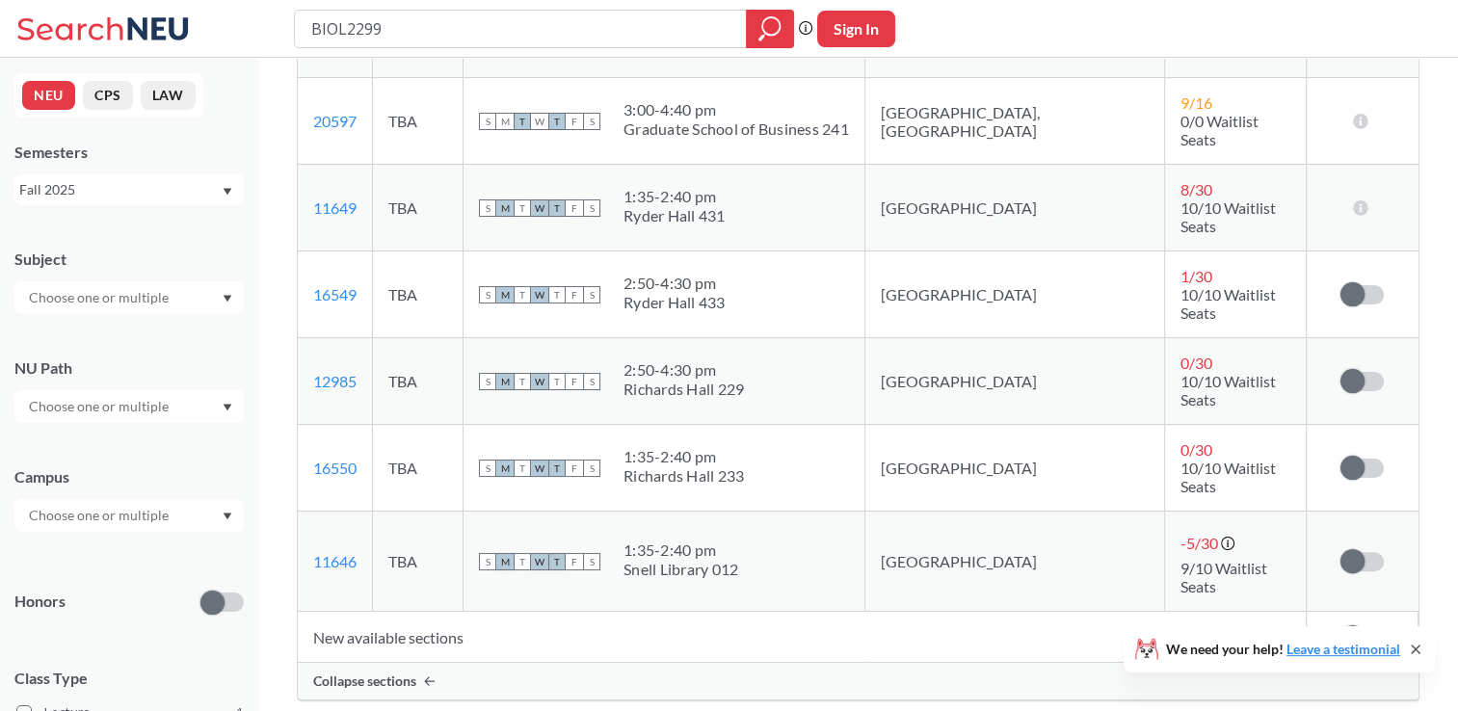
scroll to position [611, 0]
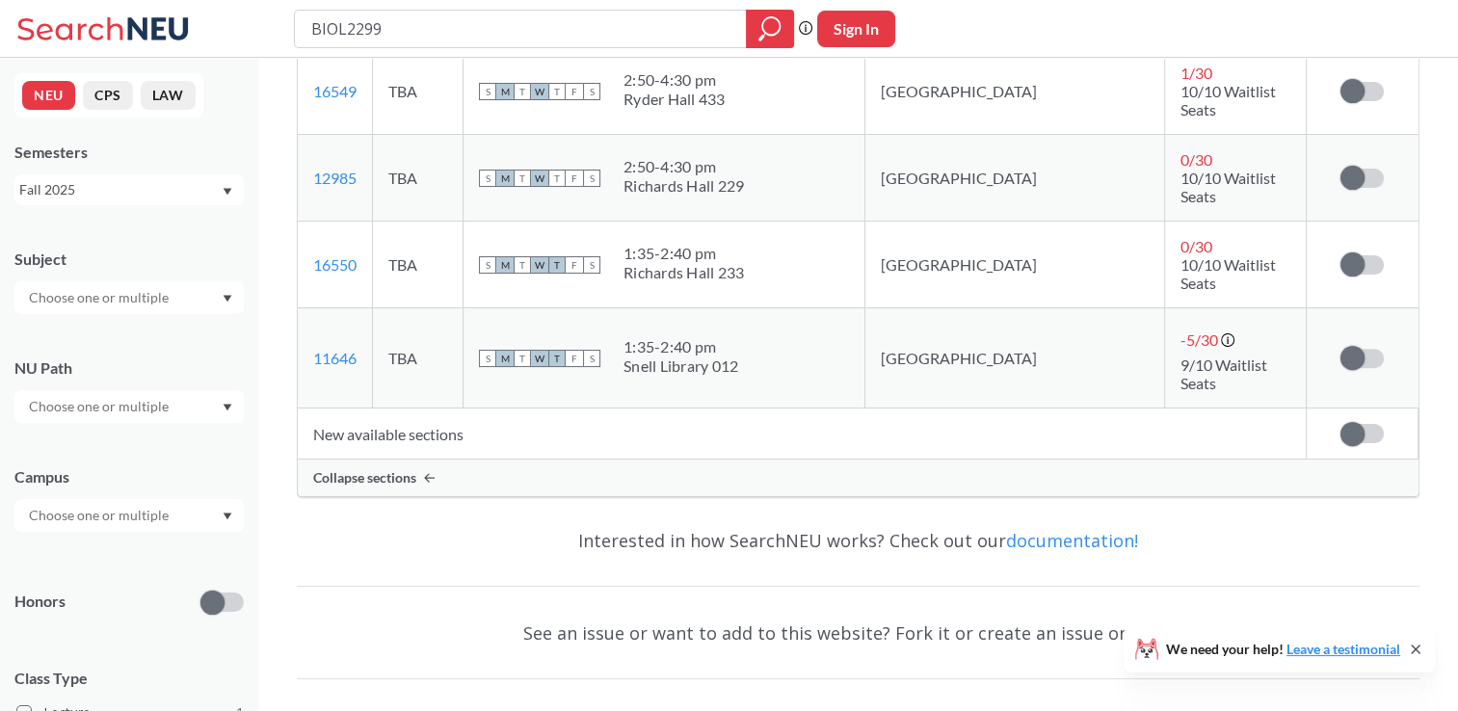
click at [209, 669] on span "Class Type" at bounding box center [128, 678] width 229 height 21
click at [228, 193] on icon "Dropdown arrow" at bounding box center [228, 192] width 10 height 8
click at [228, 193] on icon "Dropdown arrow" at bounding box center [228, 192] width 9 height 7
click at [226, 403] on div at bounding box center [128, 406] width 229 height 33
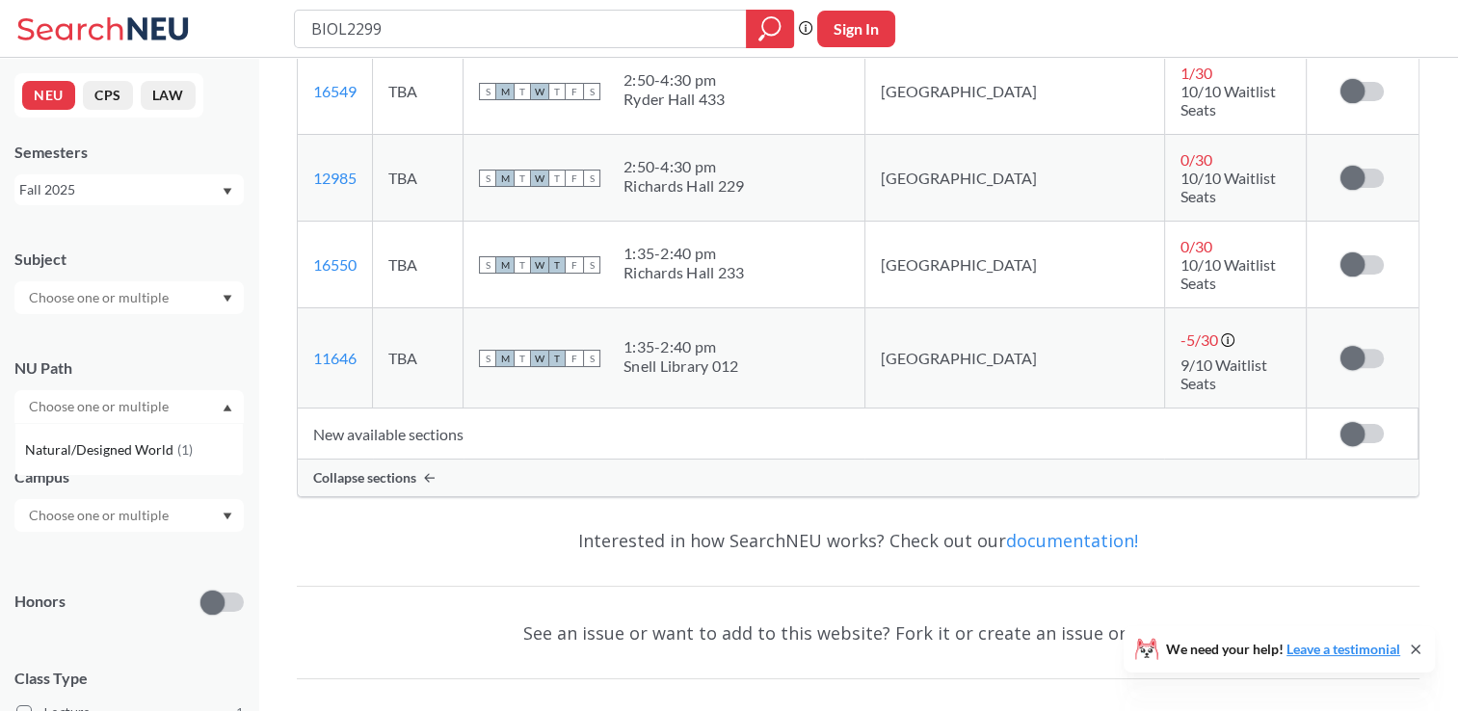
click at [226, 403] on div at bounding box center [128, 406] width 229 height 33
click at [226, 301] on icon "Dropdown arrow" at bounding box center [228, 299] width 10 height 8
click at [226, 301] on icon "Dropdown arrow" at bounding box center [228, 299] width 9 height 7
click at [226, 301] on icon "Dropdown arrow" at bounding box center [228, 299] width 10 height 8
click at [336, 513] on div "Interested in how SearchNEU works? Check out our documentation! See an issue or…" at bounding box center [858, 660] width 1123 height 295
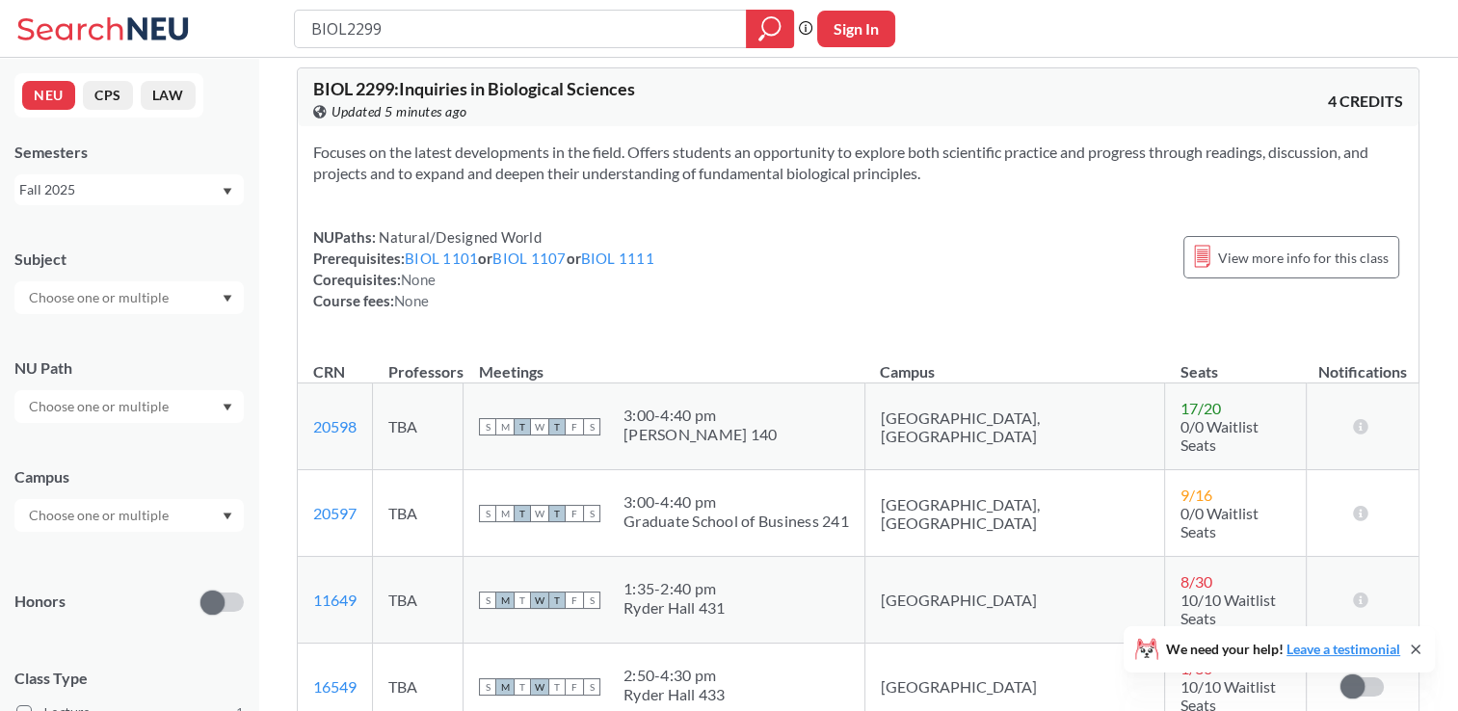
scroll to position [0, 0]
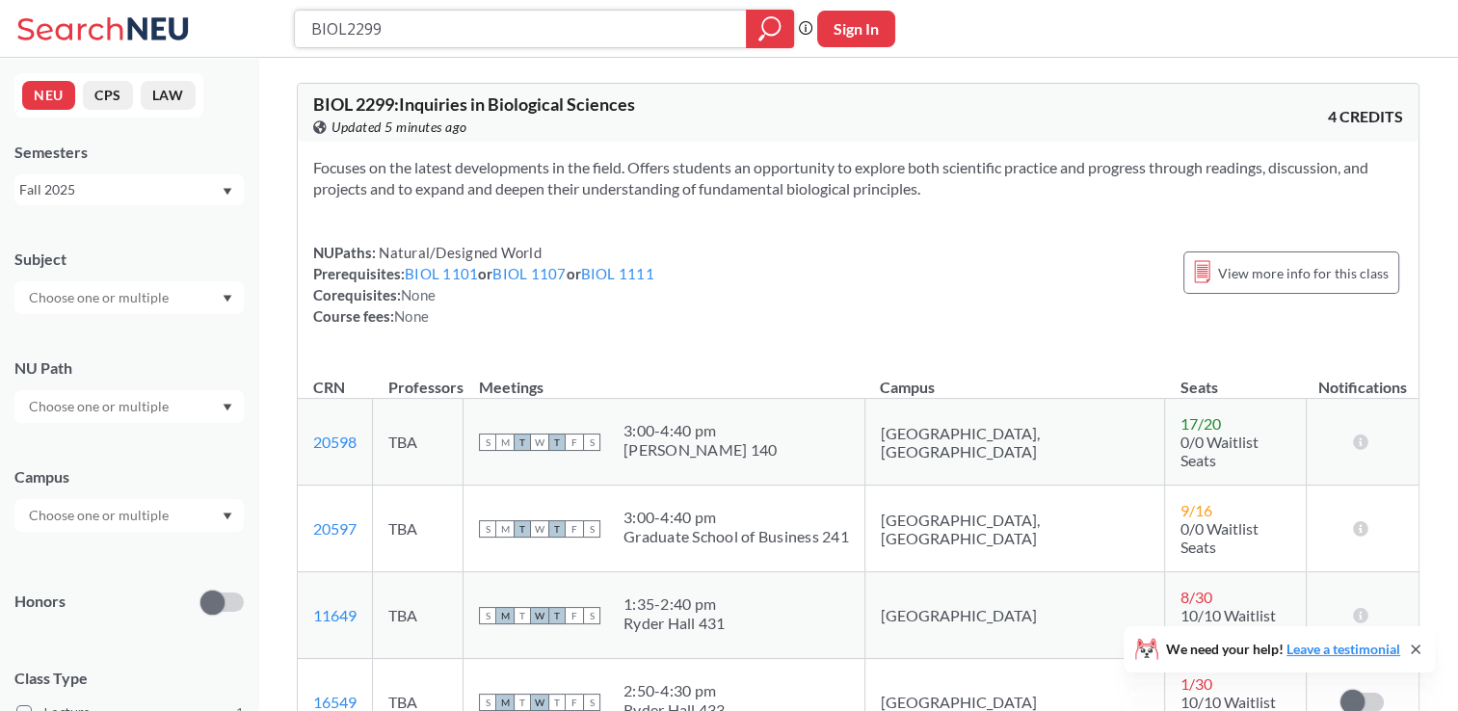
click at [771, 35] on icon "magnifying glass" at bounding box center [770, 25] width 17 height 17
click at [770, 27] on icon "magnifying glass" at bounding box center [769, 28] width 23 height 27
click at [626, 272] on link "BIOL 1111" at bounding box center [617, 273] width 73 height 17
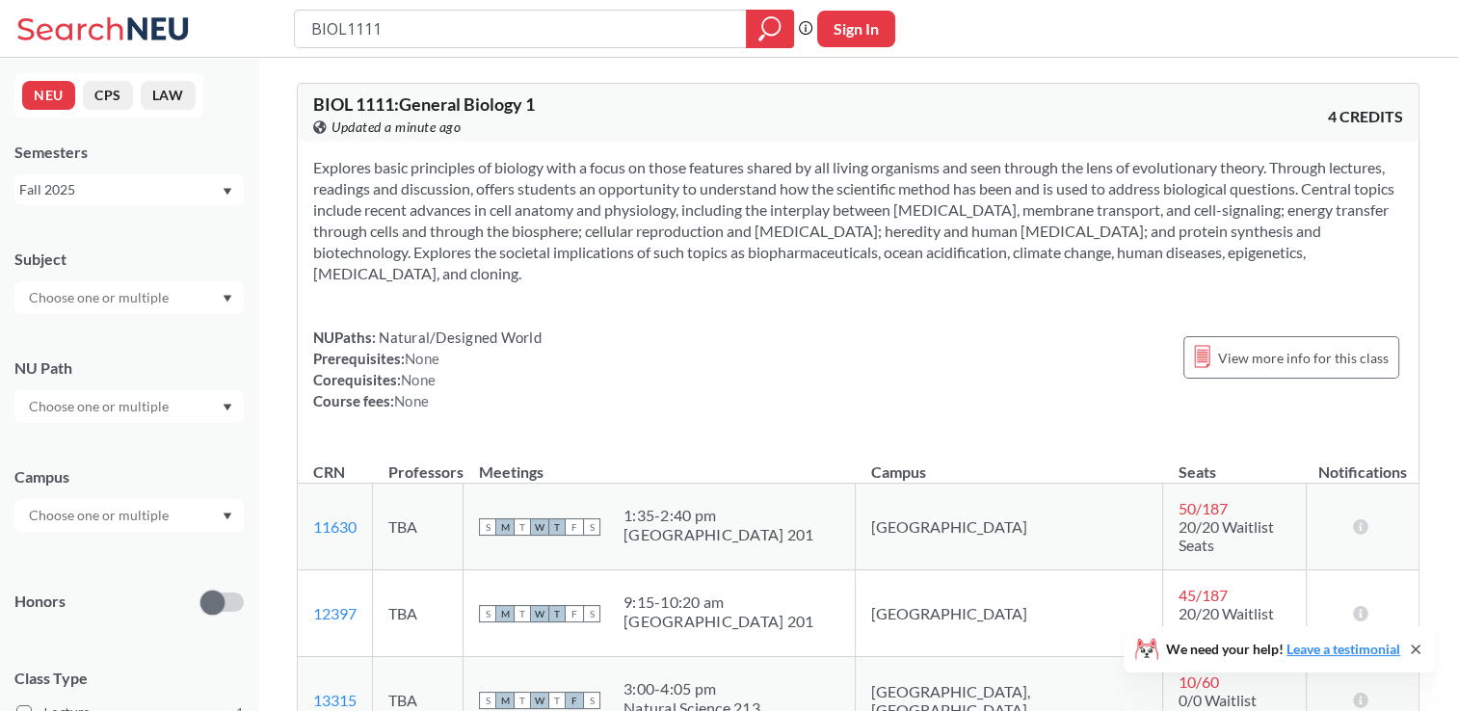
type input "BIOL2299"
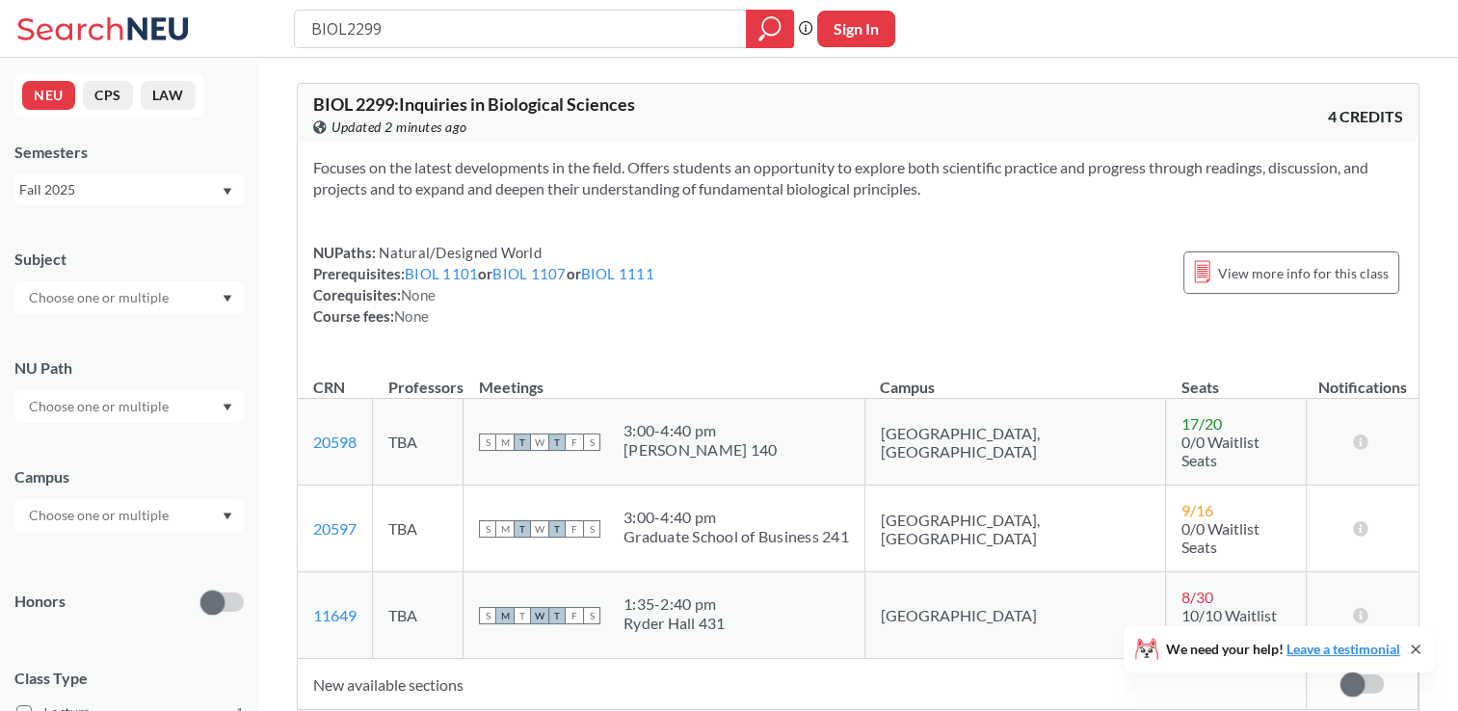
click at [555, 177] on section "Focuses on the latest developments in the field. Offers students an opportunity…" at bounding box center [858, 178] width 1090 height 42
